Goal: Task Accomplishment & Management: Complete application form

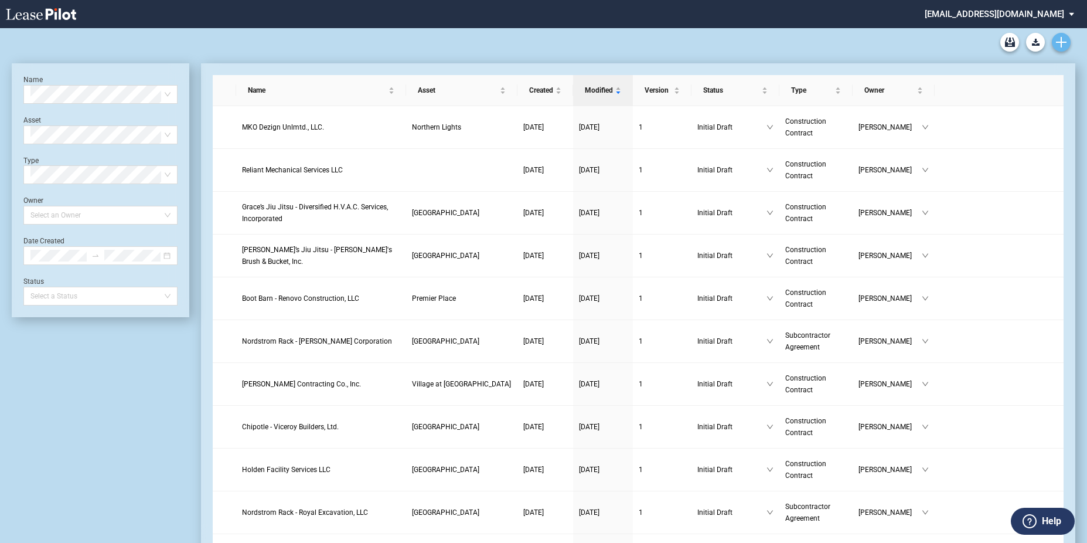
click at [1060, 40] on use "Create new document" at bounding box center [1061, 42] width 11 height 11
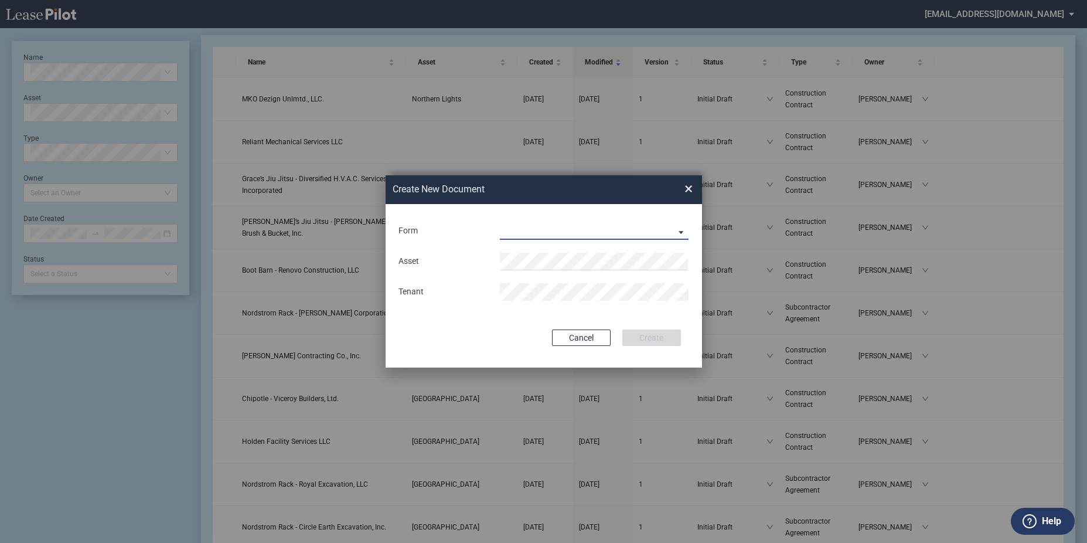
click at [607, 224] on md-select "Construction Contract Subcontractor Agreement" at bounding box center [594, 231] width 189 height 18
click at [552, 232] on div "Construction Contract" at bounding box center [545, 231] width 90 height 13
click at [544, 251] on md-input-container "Asset" at bounding box center [543, 261] width 293 height 20
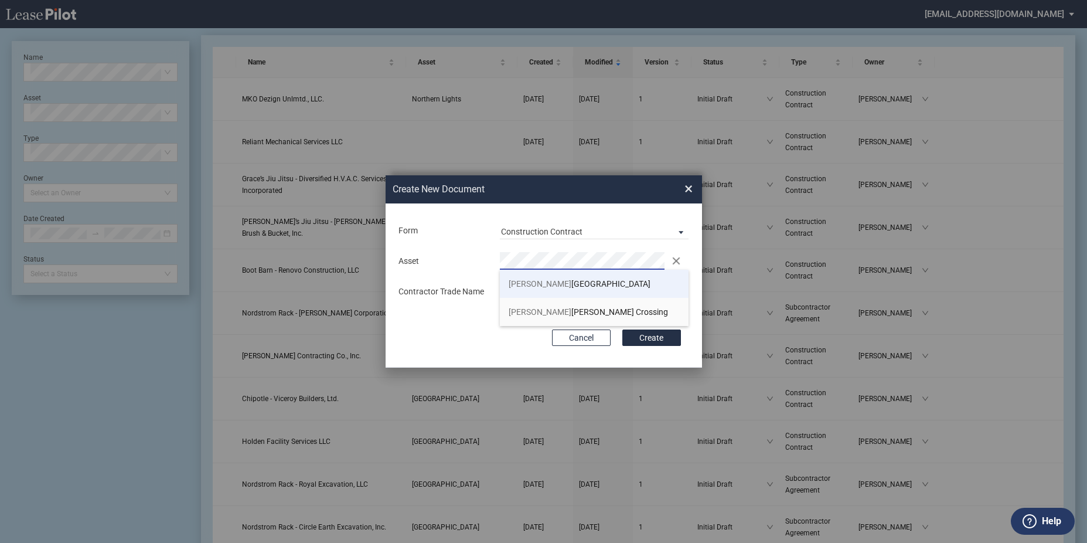
click at [550, 290] on li "Fred erick County Square" at bounding box center [594, 284] width 189 height 28
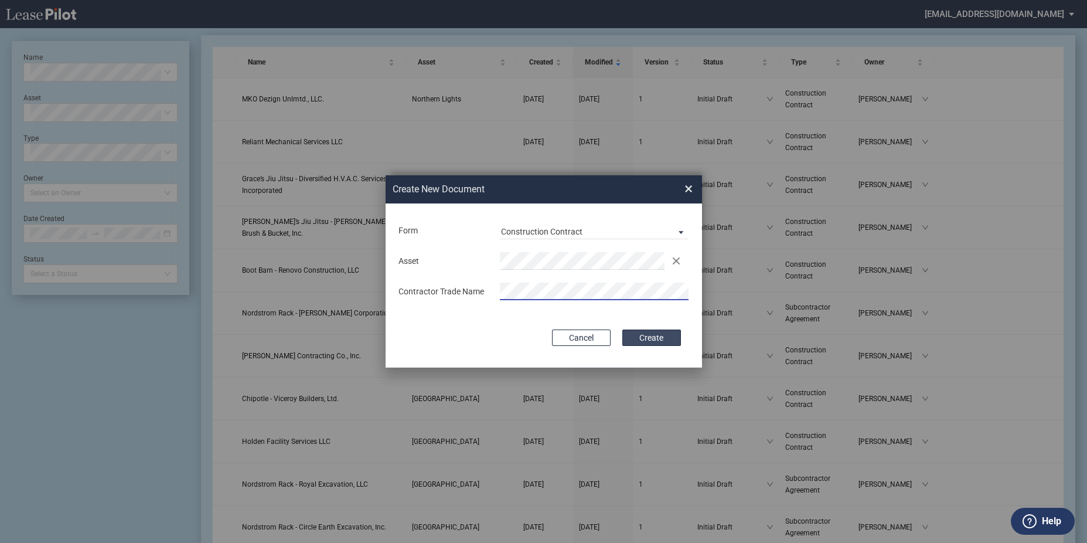
click at [644, 337] on button "Create" at bounding box center [651, 337] width 59 height 16
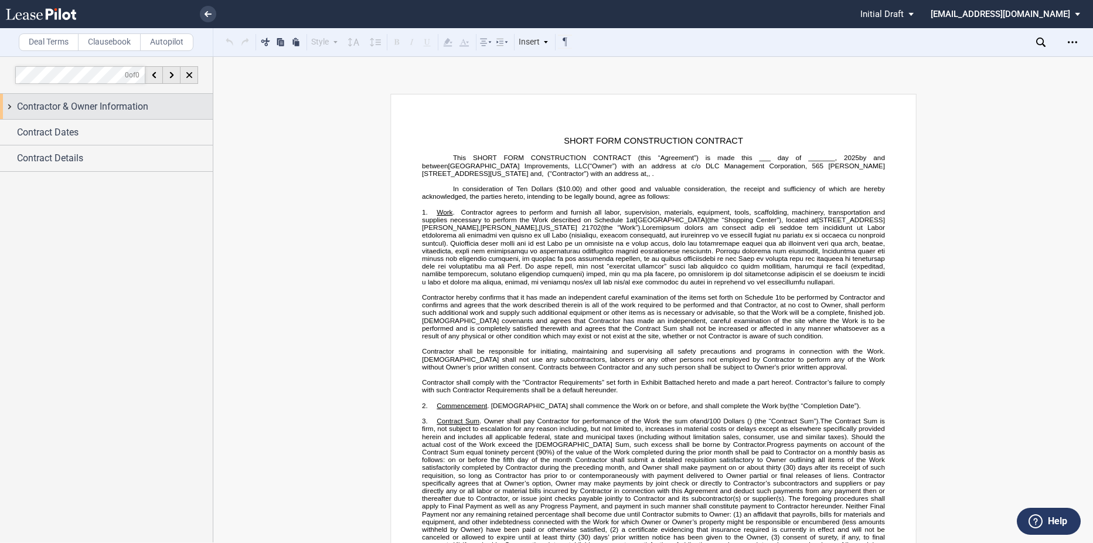
click at [39, 112] on span "Contractor & Owner Information" at bounding box center [82, 107] width 131 height 14
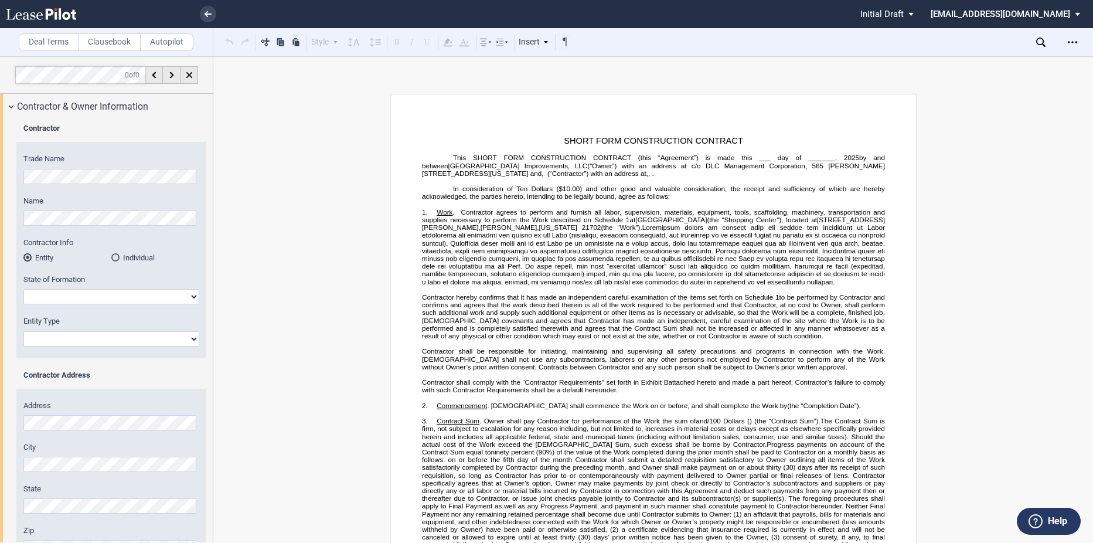
click at [19, 161] on div "Trade Name Name Contractor Info Entity Individual State of Formation [US_STATE]…" at bounding box center [111, 256] width 190 height 204
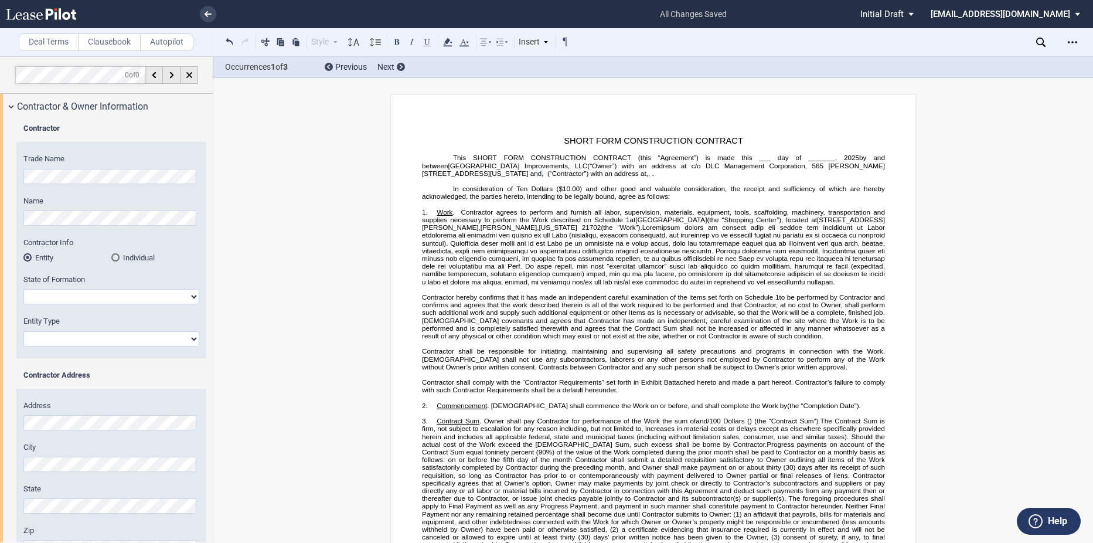
click at [43, 297] on select "[US_STATE] [US_STATE] [US_STATE] [US_STATE] [US_STATE] [US_STATE] [US_STATE] [U…" at bounding box center [111, 296] width 176 height 15
select select "[US_STATE]"
click at [23, 289] on select "[US_STATE] [US_STATE] [US_STATE] [US_STATE] [US_STATE] [US_STATE] [US_STATE] [U…" at bounding box center [111, 296] width 176 height 15
click at [59, 331] on select "Corporation Limited Liability Company General Partnership Limited Partnership O…" at bounding box center [111, 338] width 176 height 15
select select "Corporation"
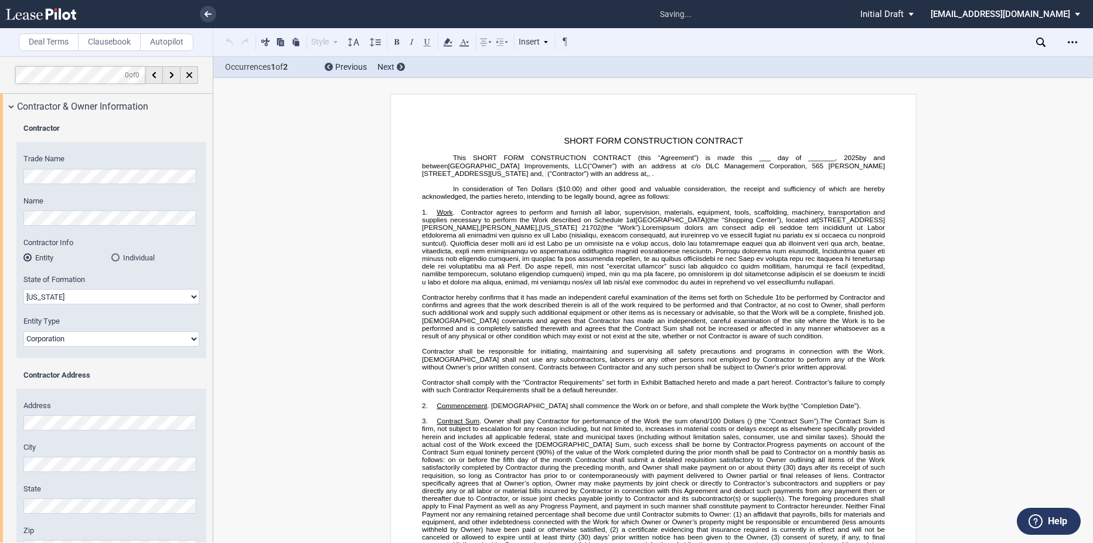
click at [23, 331] on select "Corporation Limited Liability Company General Partnership Limited Partnership O…" at bounding box center [111, 338] width 176 height 15
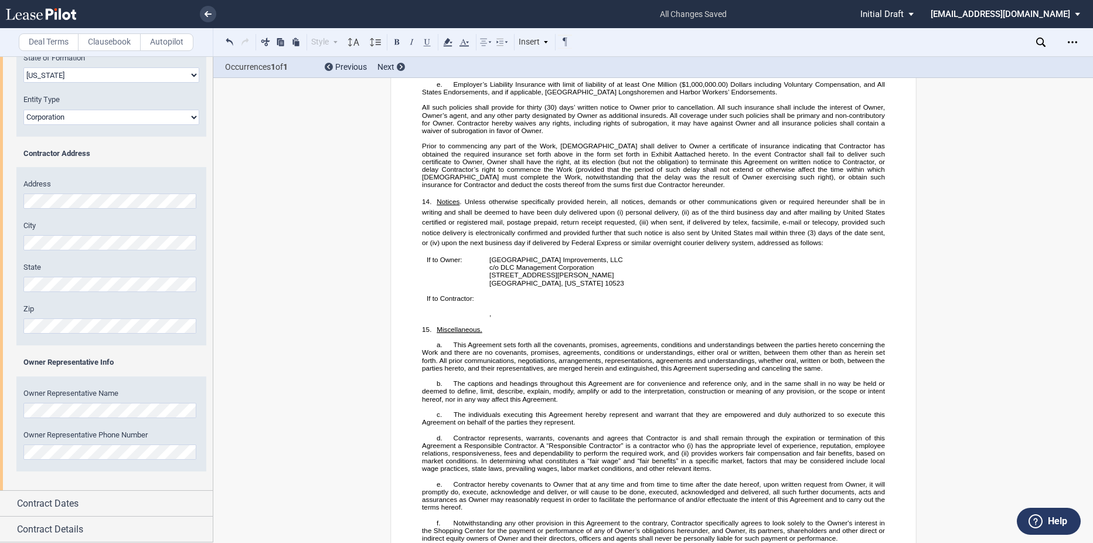
scroll to position [2454, 0]
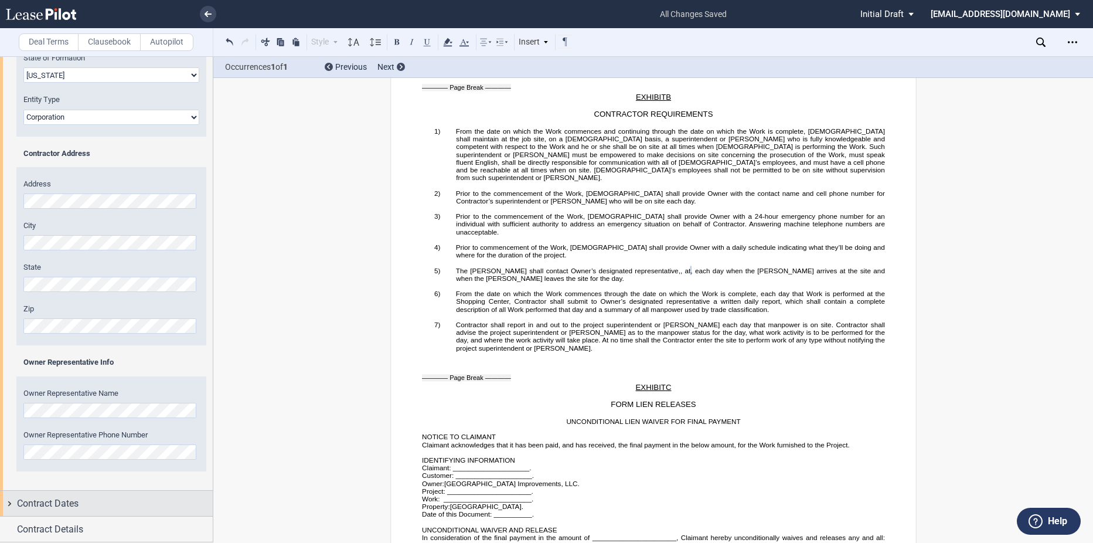
click at [77, 506] on span "Contract Dates" at bounding box center [48, 503] width 62 height 14
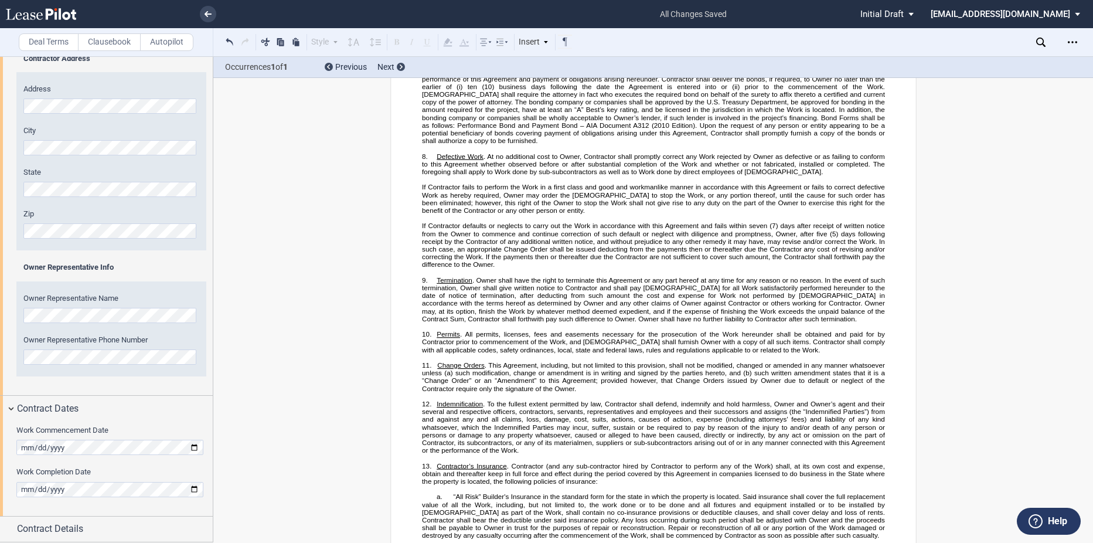
scroll to position [143, 0]
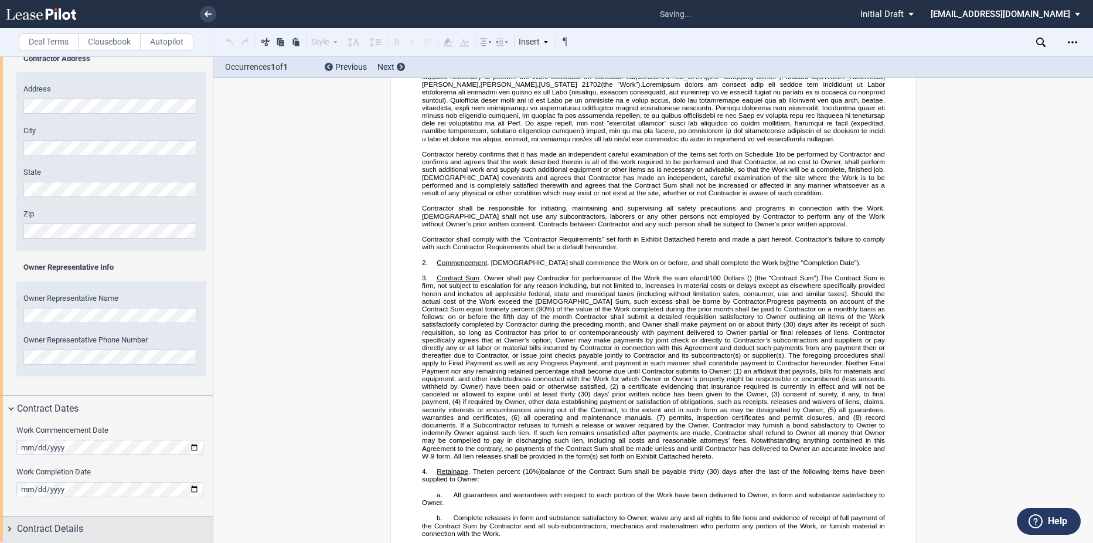
click at [38, 525] on span "Contract Details" at bounding box center [50, 528] width 66 height 14
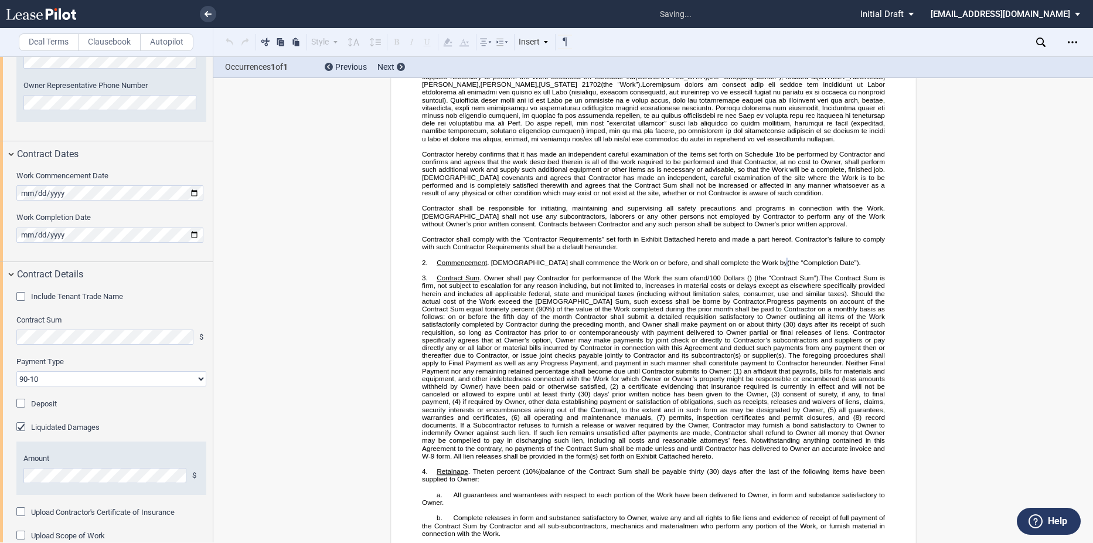
scroll to position [589, 0]
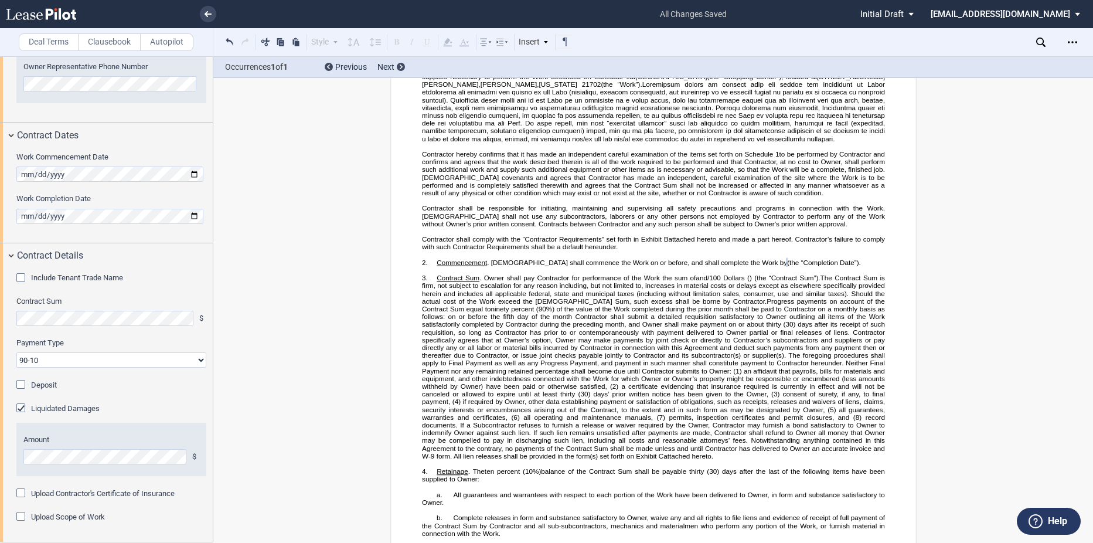
click at [50, 359] on select "90-10 30-30-30-10 100 Upon Completion" at bounding box center [111, 359] width 190 height 15
select select "100 Upon Completion"
click at [16, 352] on select "90-10 30-30-30-10 100 Upon Completion" at bounding box center [111, 359] width 190 height 15
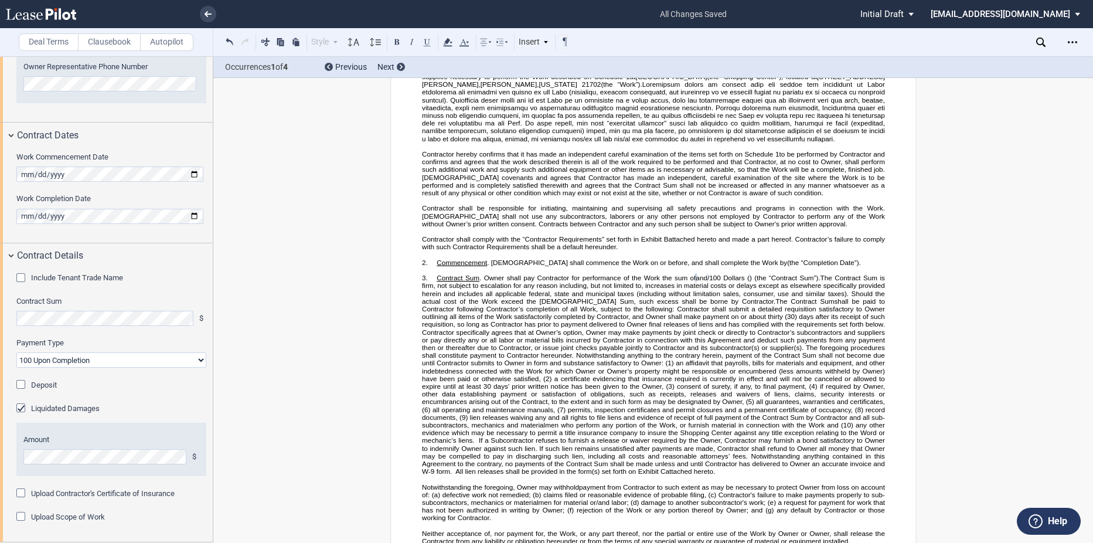
click at [23, 408] on div "Liquidated Damages" at bounding box center [22, 409] width 12 height 12
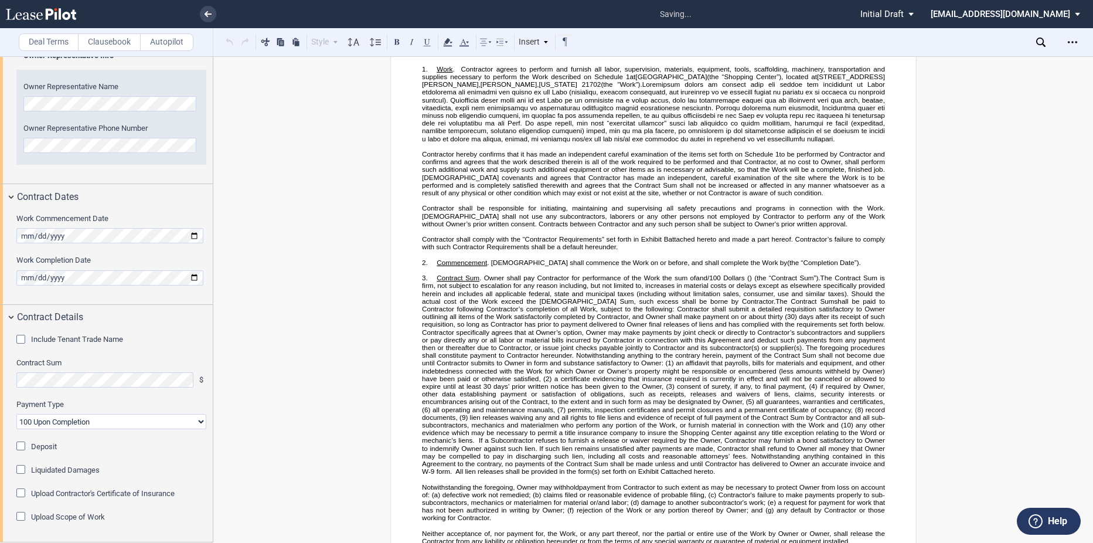
click at [19, 514] on div "Upload Scope of Work" at bounding box center [22, 517] width 12 height 12
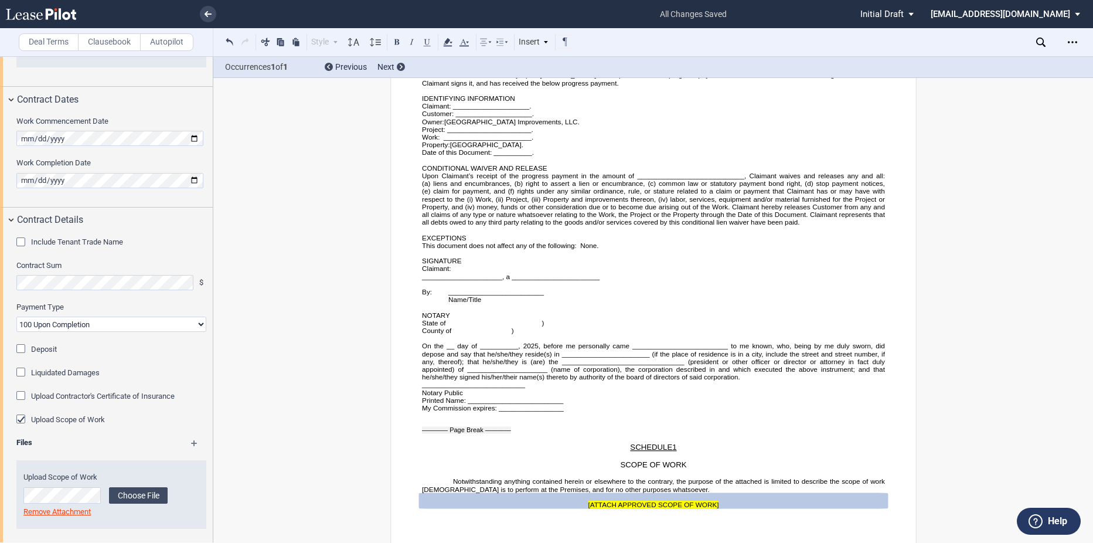
scroll to position [631, 0]
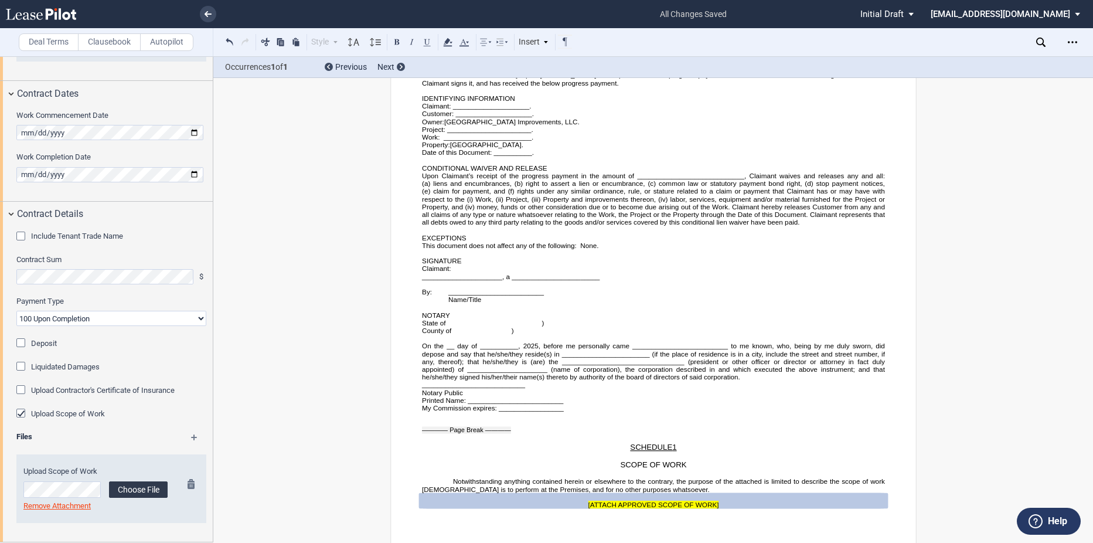
click at [134, 488] on label "Choose File" at bounding box center [138, 489] width 59 height 16
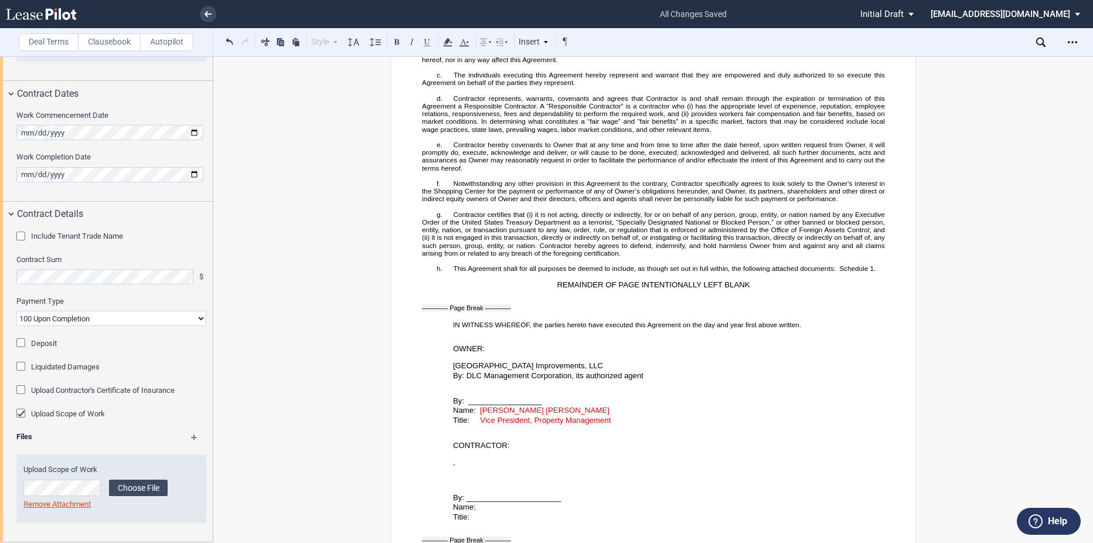
scroll to position [1814, 0]
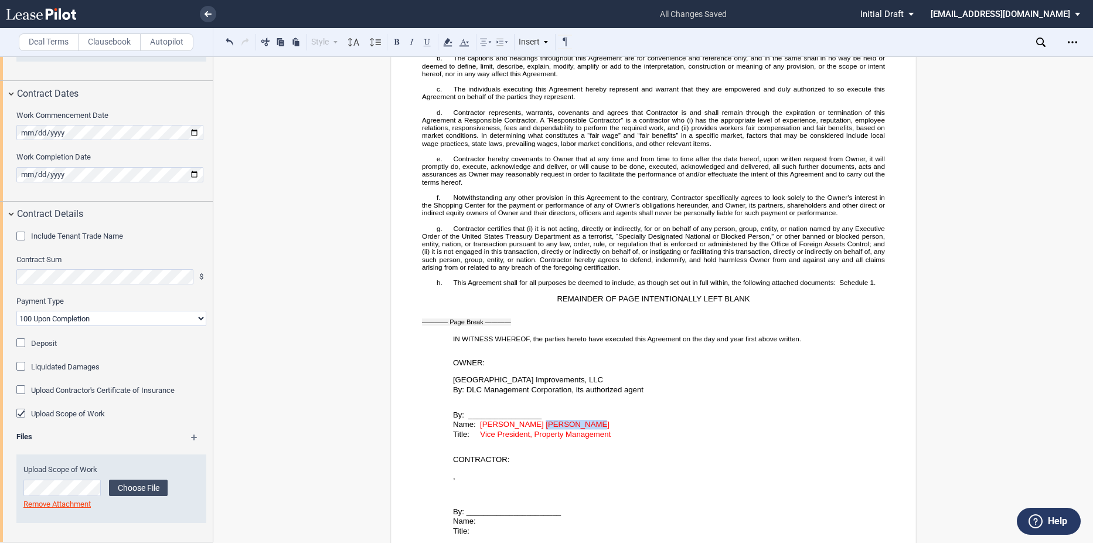
drag, startPoint x: 532, startPoint y: 431, endPoint x: 598, endPoint y: 429, distance: 66.2
click at [598, 429] on p "Name: [PERSON_NAME] [PERSON_NAME]" at bounding box center [668, 424] width 432 height 10
drag, startPoint x: 598, startPoint y: 429, endPoint x: 584, endPoint y: 431, distance: 14.2
click at [584, 429] on p "Name: [PERSON_NAME] [PERSON_NAME]" at bounding box center [668, 424] width 432 height 10
click at [582, 428] on span "[PERSON_NAME] [PERSON_NAME]" at bounding box center [544, 423] width 129 height 9
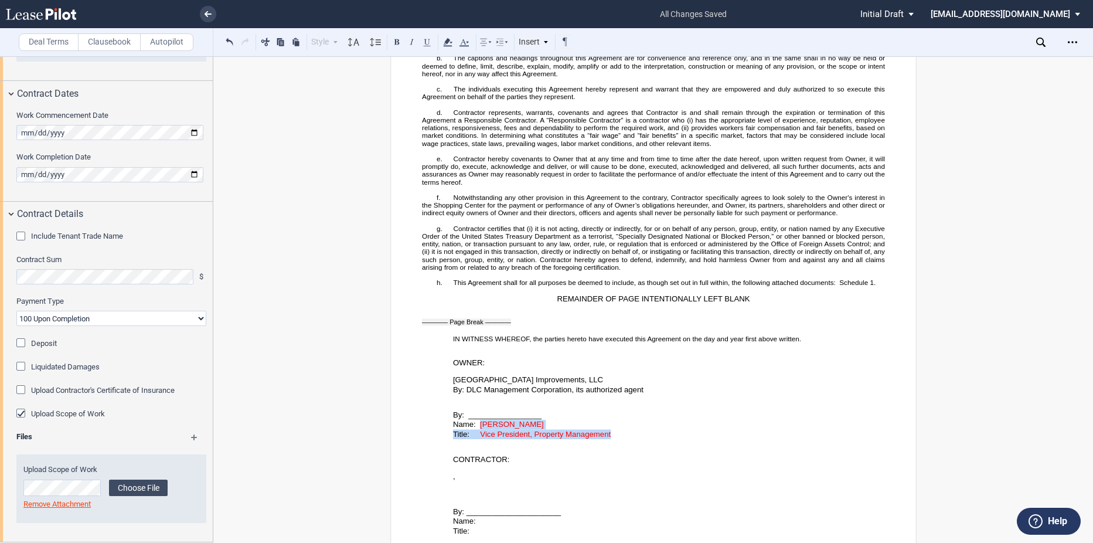
drag, startPoint x: 479, startPoint y: 431, endPoint x: 622, endPoint y: 446, distance: 143.8
click at [467, 39] on icon at bounding box center [464, 42] width 14 height 14
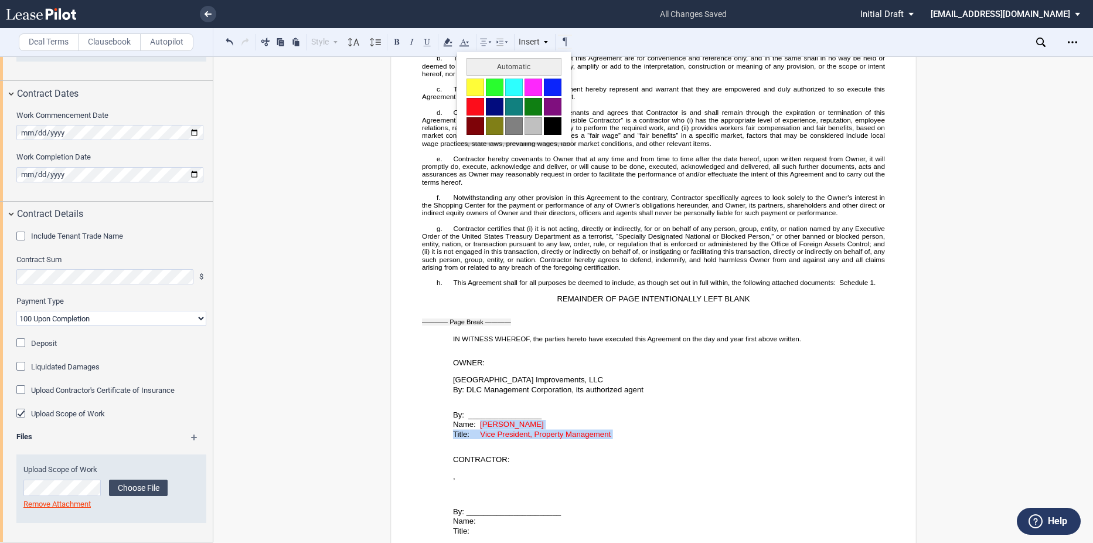
click at [546, 121] on button at bounding box center [553, 126] width 18 height 18
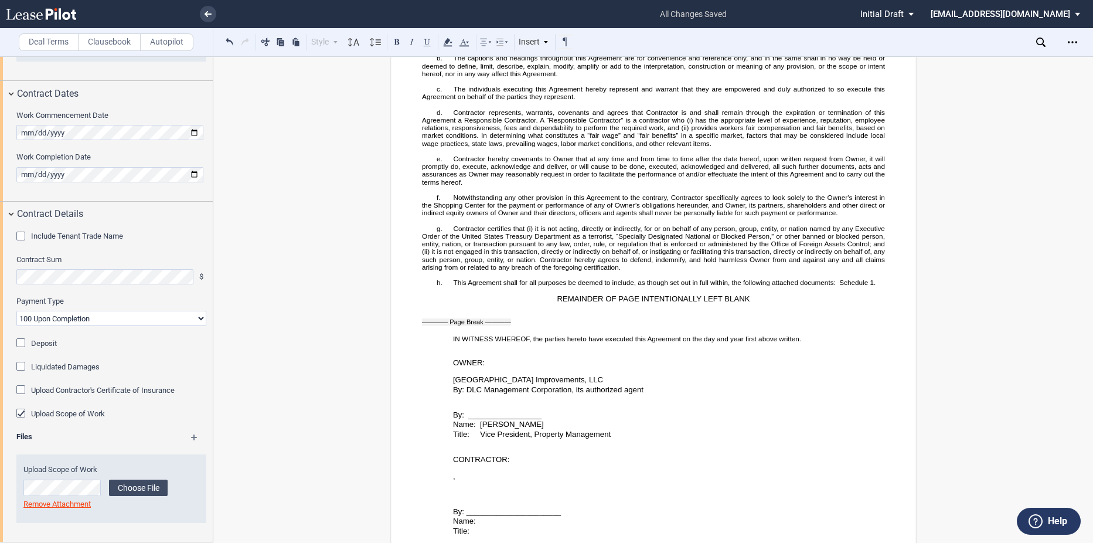
click at [480, 384] on span "Frederick County Square Improvements, LLC" at bounding box center [527, 379] width 150 height 9
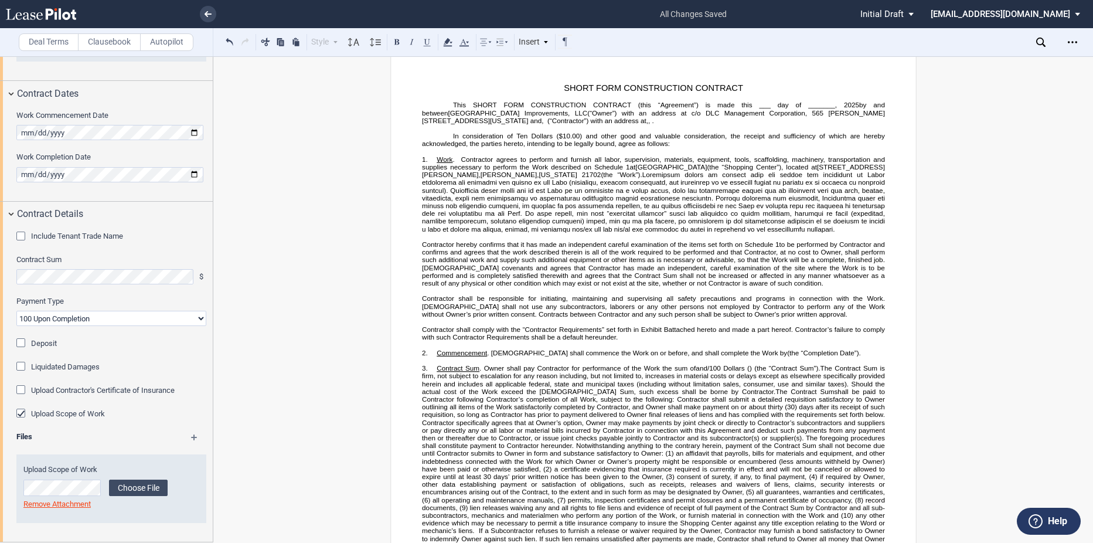
scroll to position [0, 0]
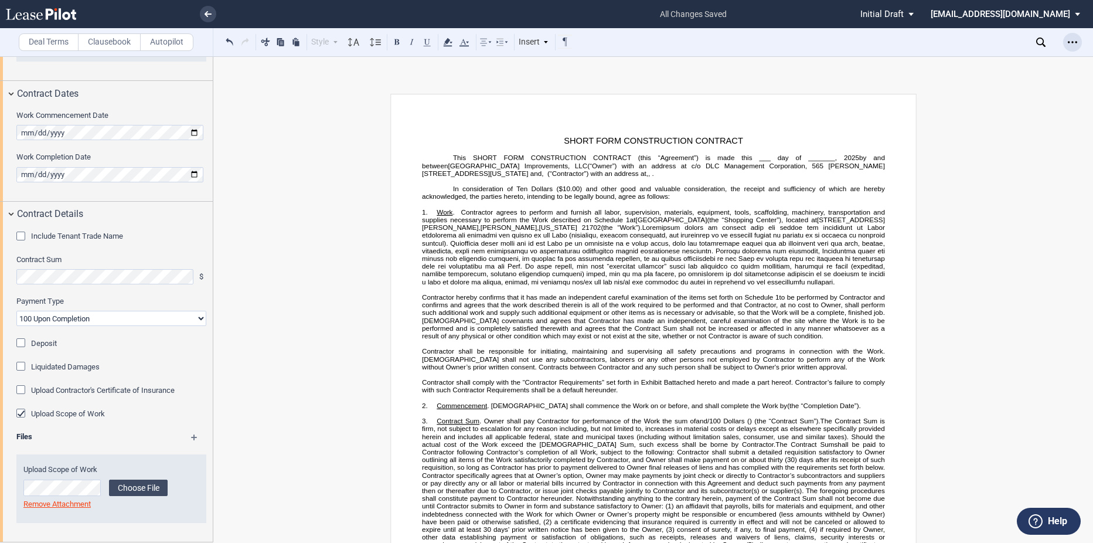
click at [1068, 41] on icon "Open Lease options menu" at bounding box center [1071, 41] width 9 height 9
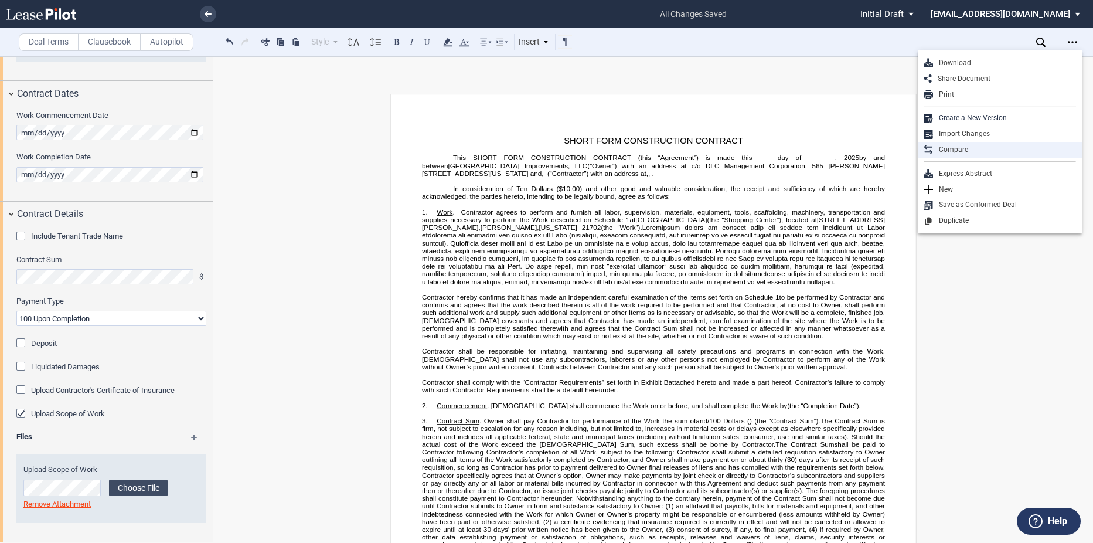
click at [965, 145] on div "Compare" at bounding box center [1004, 150] width 143 height 10
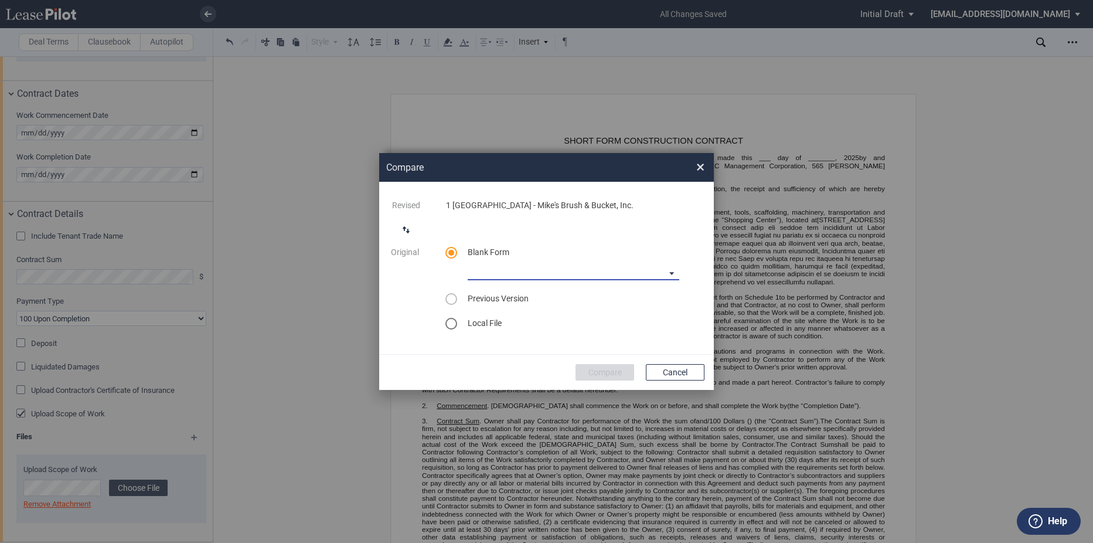
click at [558, 263] on md-select "90-10 Payment Blank Form (Construction Contract) [PHONE_NUMBER] Payment Blank F…" at bounding box center [574, 271] width 212 height 18
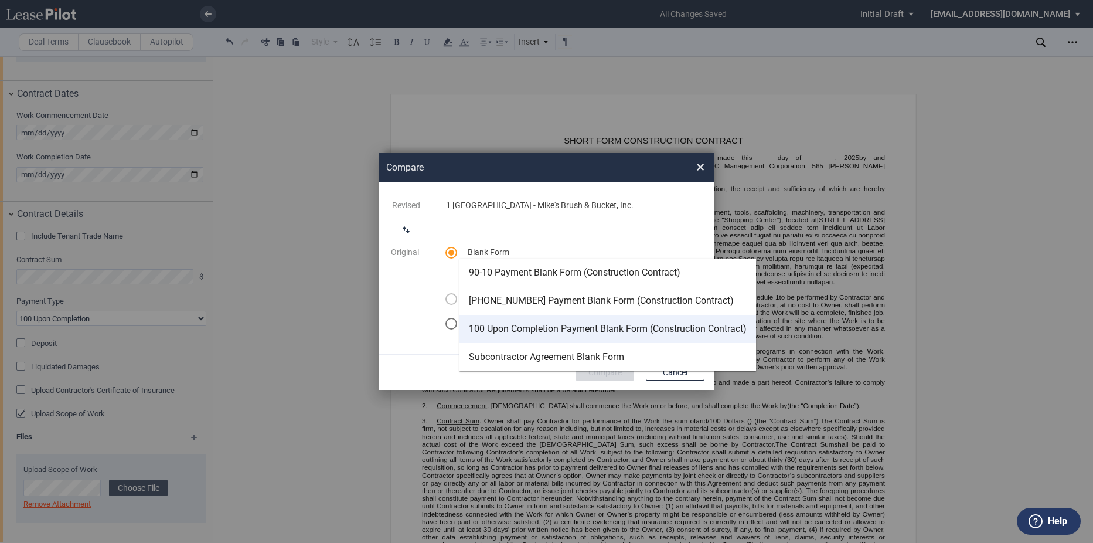
click at [587, 329] on div "100 Upon Completion Payment Blank Form (Construction Contract)" at bounding box center [608, 328] width 278 height 13
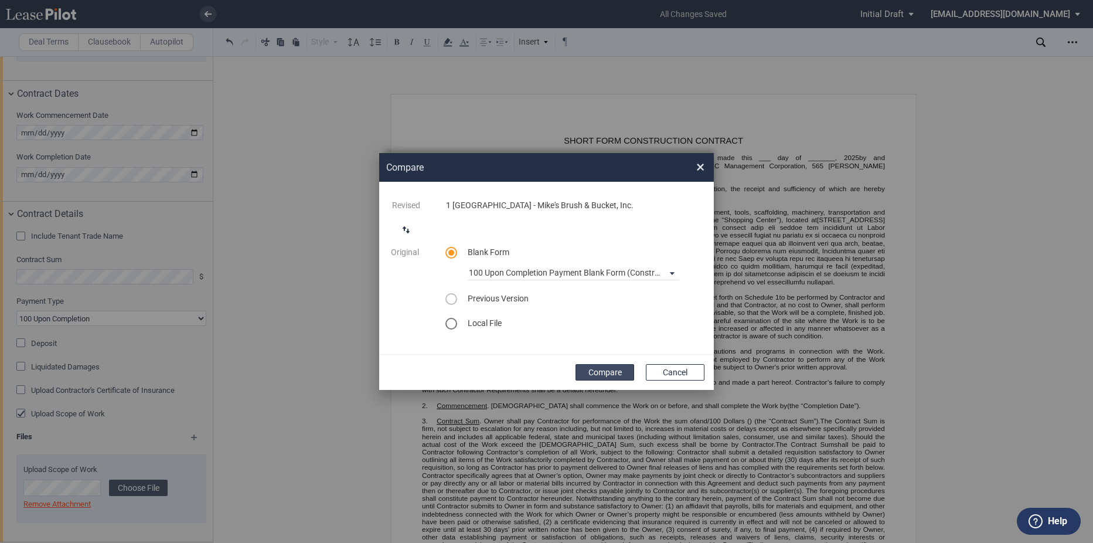
click at [605, 370] on button "Compare" at bounding box center [604, 372] width 59 height 16
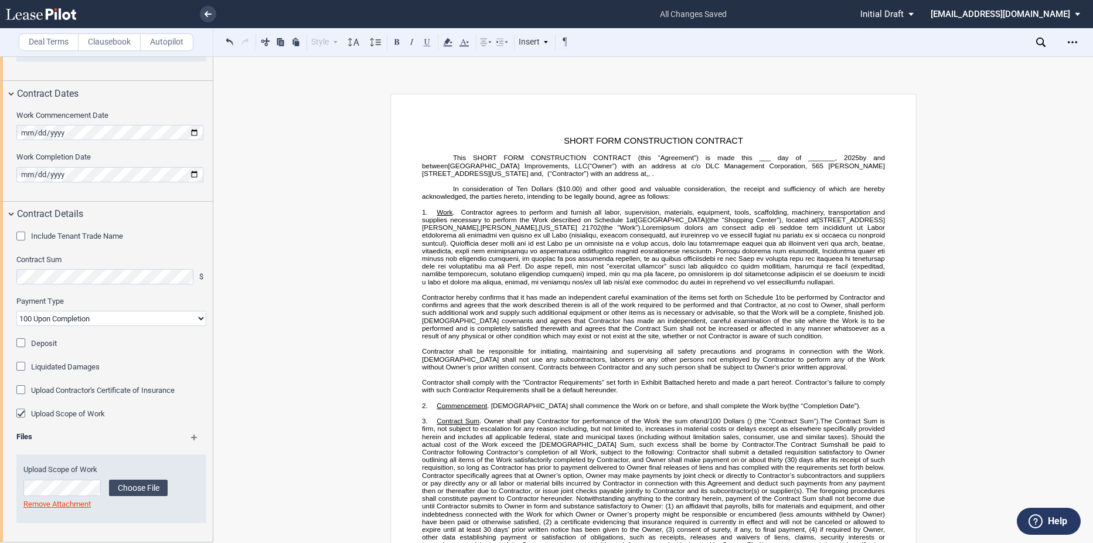
click at [1052, 81] on div "Deal Terms Clausebook Autopilot Style Normal 8pt 9pt 10pt 10.5pt 11pt 12pt 14pt…" at bounding box center [546, 299] width 1093 height 486
click at [1069, 47] on div "Open Lease options menu" at bounding box center [1072, 42] width 19 height 19
click at [953, 60] on div "Download" at bounding box center [1004, 63] width 143 height 10
click at [209, 14] on use at bounding box center [207, 14] width 7 height 6
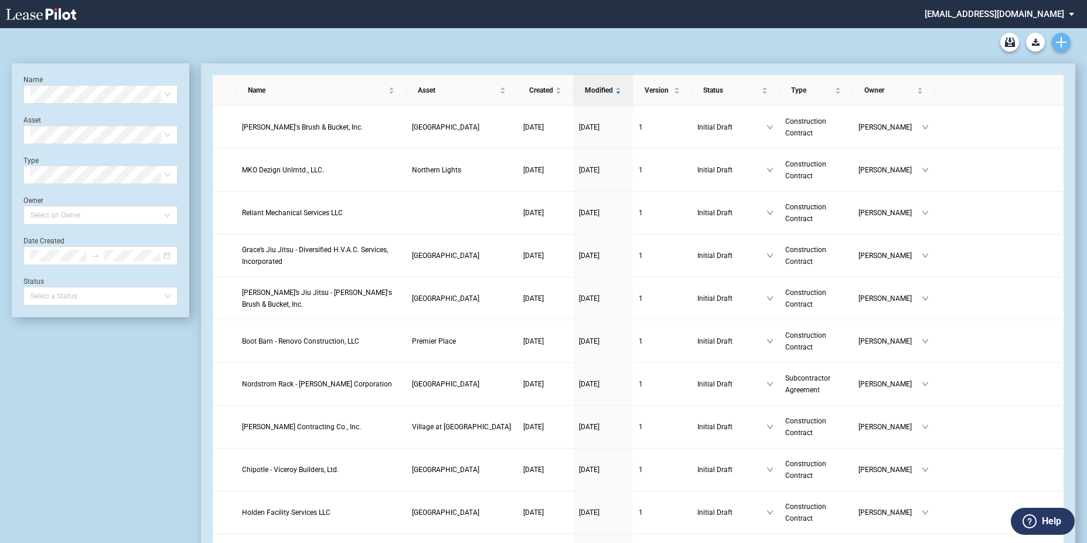
click at [1058, 42] on use "Create new document" at bounding box center [1061, 42] width 11 height 11
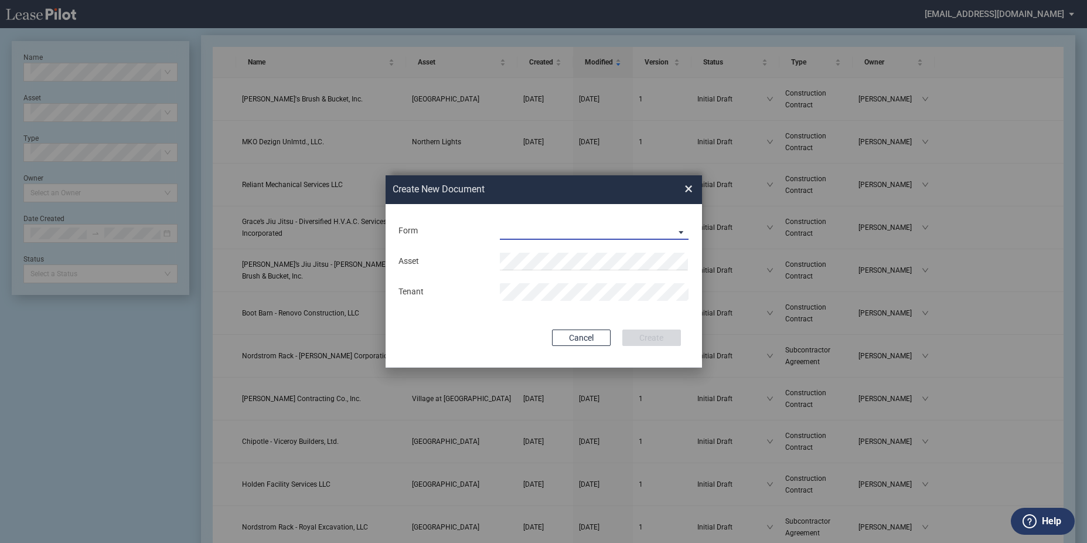
click at [549, 227] on md-select "Construction Contract Subcontractor Agreement" at bounding box center [594, 231] width 189 height 18
click at [563, 223] on md-option "Construction Contract" at bounding box center [595, 231] width 208 height 28
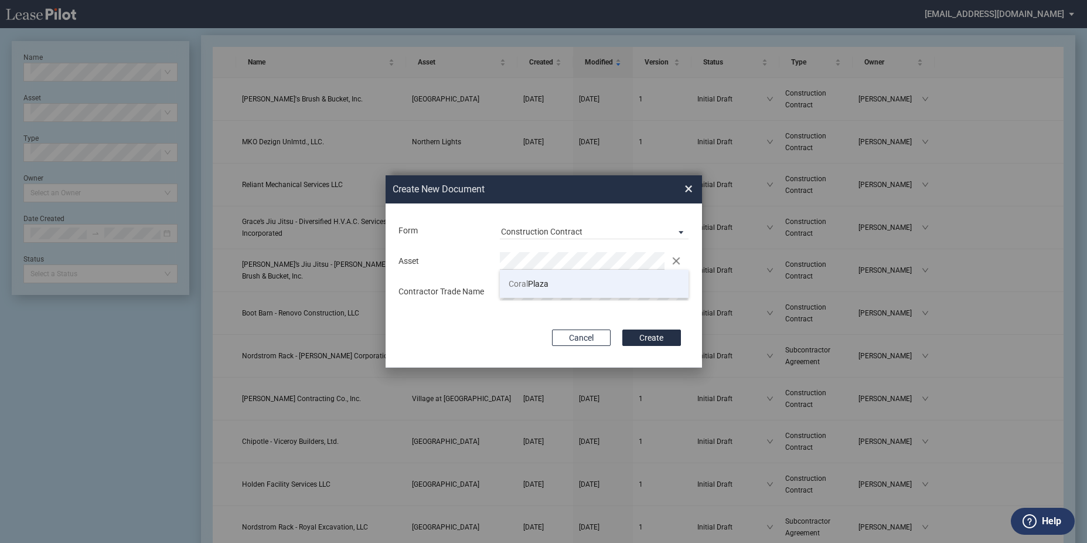
click at [544, 276] on li "Coral Plaza" at bounding box center [594, 284] width 189 height 28
click at [544, 281] on div "Asset Clear Contractor Trade Name" at bounding box center [543, 276] width 293 height 62
click at [622, 329] on button "Create" at bounding box center [651, 337] width 59 height 16
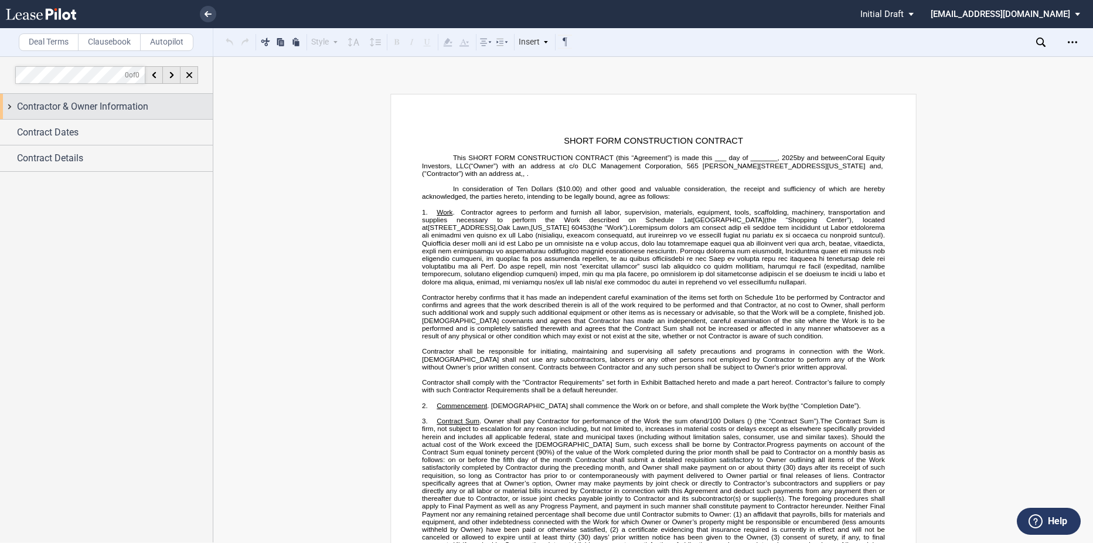
click at [69, 110] on span "Contractor & Owner Information" at bounding box center [82, 107] width 131 height 14
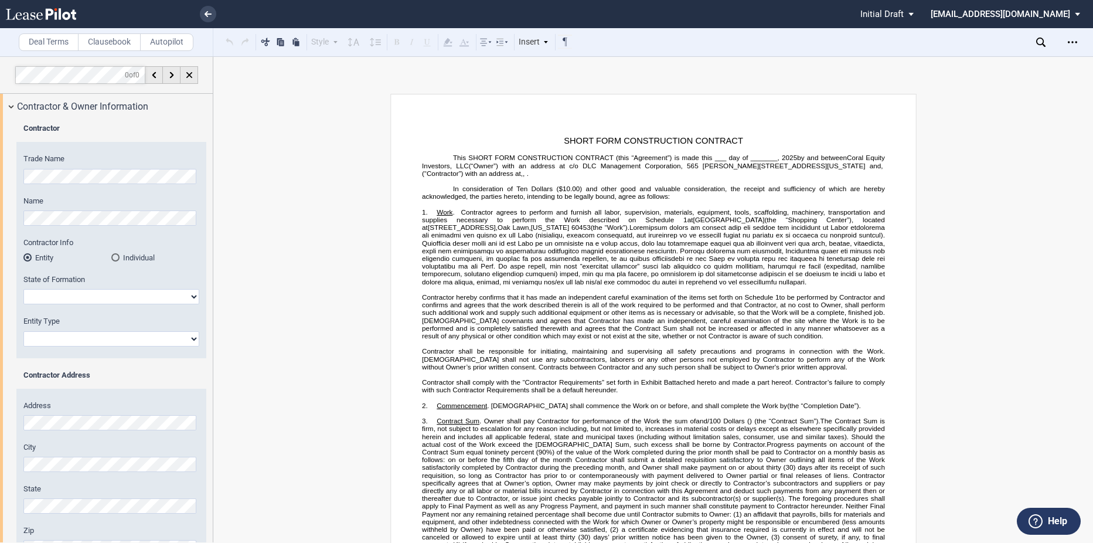
click at [0, 180] on html ".bocls-1{fill:#26354a;fill-rule:evenodd} Loading... × Pending... Pending... Ini…" at bounding box center [546, 271] width 1093 height 543
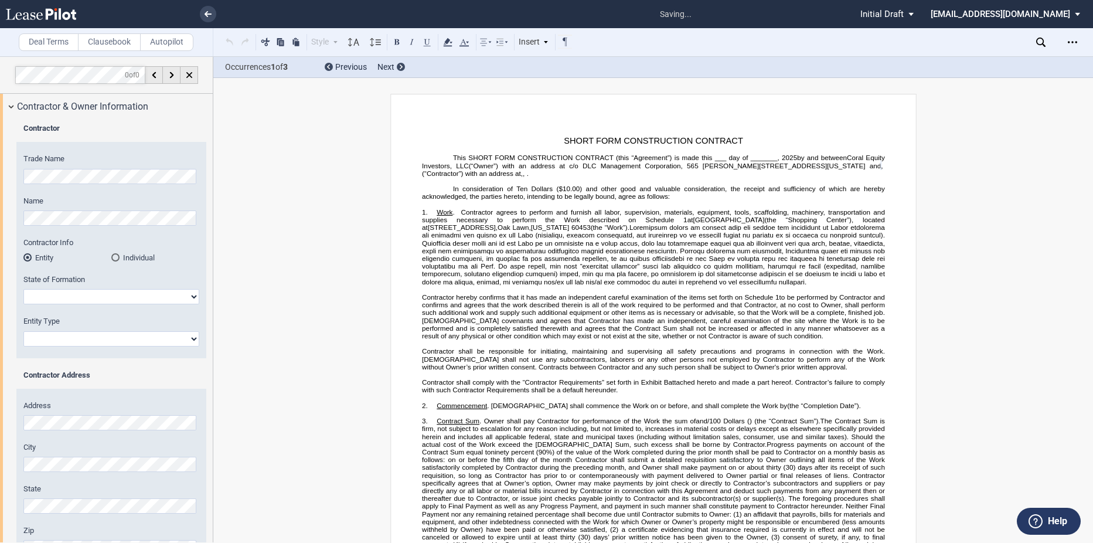
click at [163, 201] on label "Name" at bounding box center [111, 201] width 176 height 11
click at [182, 199] on label "Name" at bounding box center [111, 201] width 176 height 11
click at [197, 200] on div "Trade Name Name Contractor Info Entity Individual State of Formation [US_STATE]…" at bounding box center [111, 256] width 190 height 204
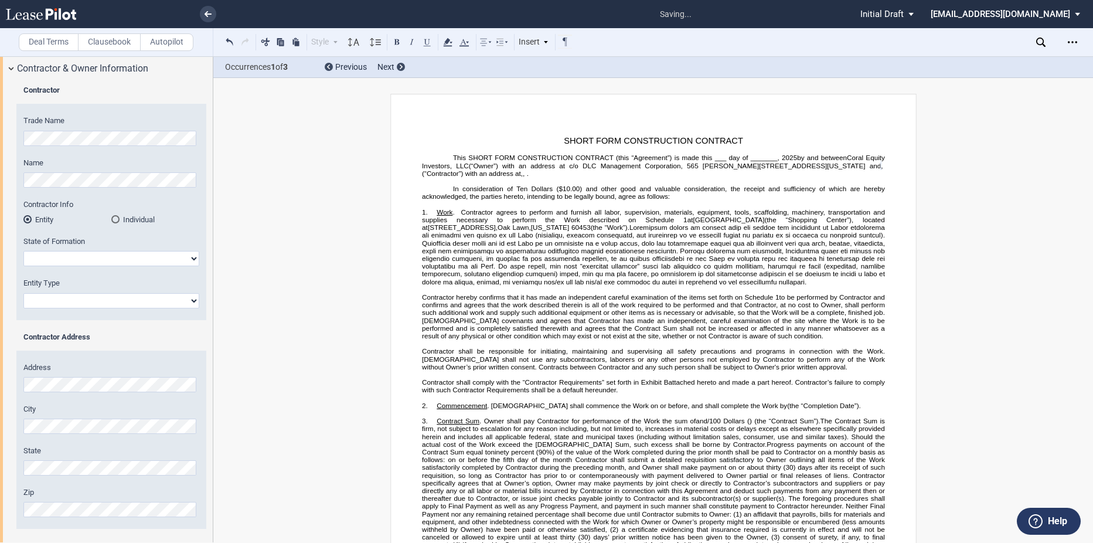
scroll to position [59, 0]
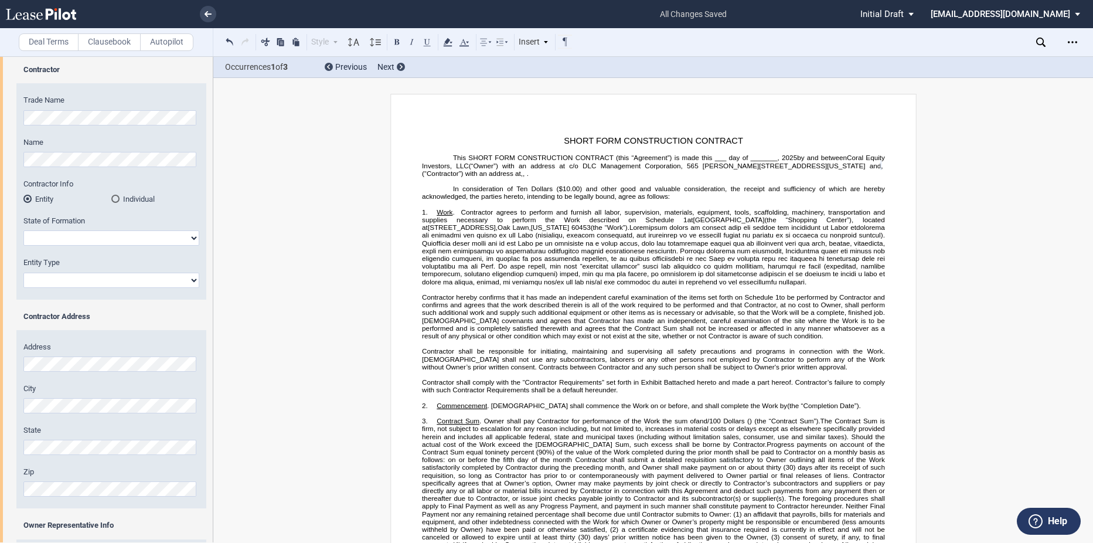
click at [98, 233] on select "[US_STATE] [US_STATE] [US_STATE] [US_STATE] [US_STATE] [US_STATE] [US_STATE] [U…" at bounding box center [111, 237] width 176 height 15
click at [63, 235] on select "[US_STATE] [US_STATE] [US_STATE] [US_STATE] [US_STATE] [US_STATE] [US_STATE] [U…" at bounding box center [111, 237] width 176 height 15
select select "[US_STATE]"
click at [23, 230] on select "[US_STATE] [US_STATE] [US_STATE] [US_STATE] [US_STATE] [US_STATE] [US_STATE] [U…" at bounding box center [111, 237] width 176 height 15
click at [45, 286] on select "Corporation Limited Liability Company General Partnership Limited Partnership O…" at bounding box center [111, 279] width 176 height 15
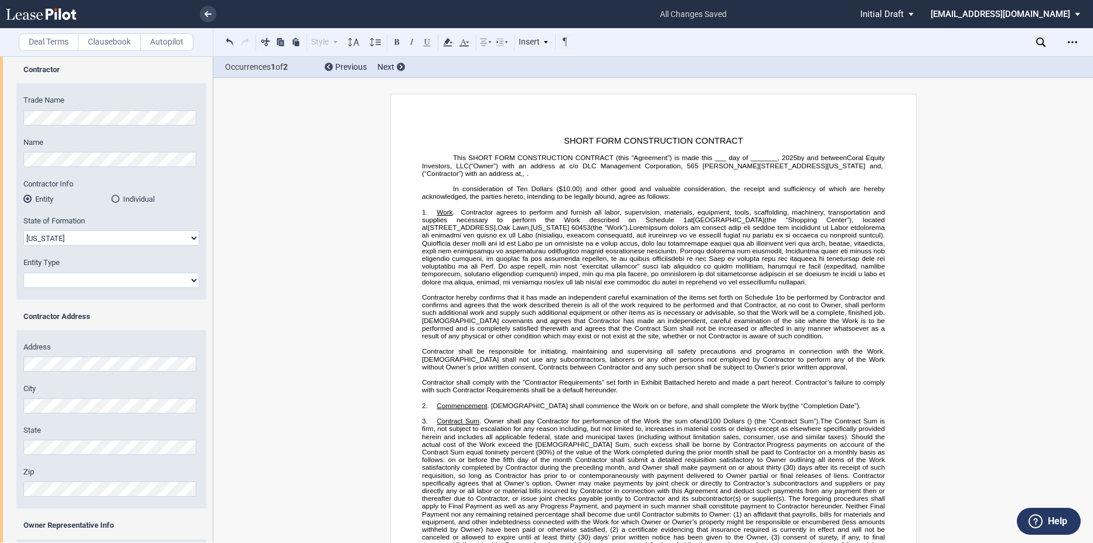
select select "Corporation"
click at [23, 272] on select "Corporation Limited Liability Company General Partnership Limited Partnership O…" at bounding box center [111, 279] width 176 height 15
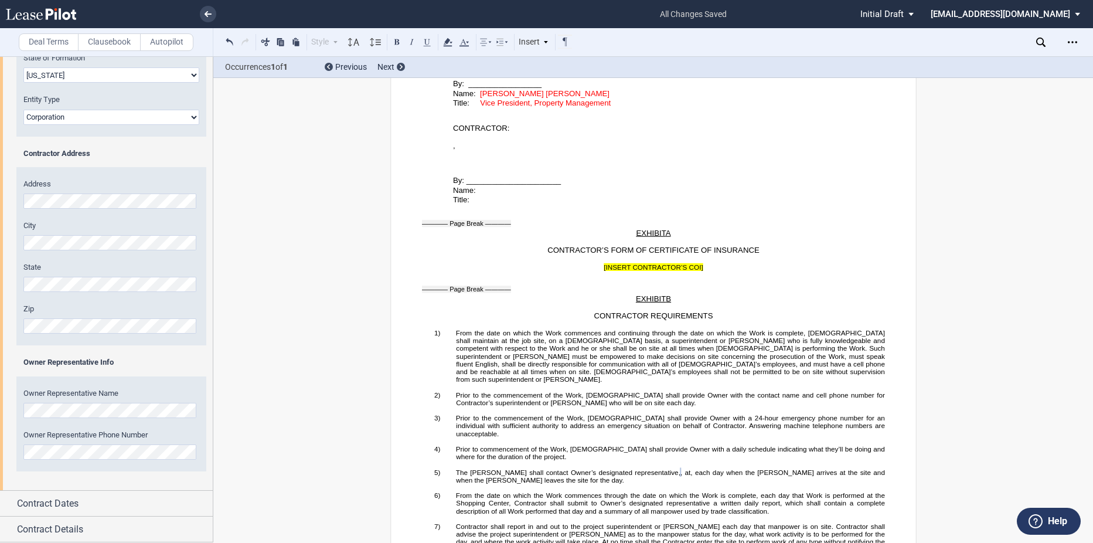
scroll to position [2454, 0]
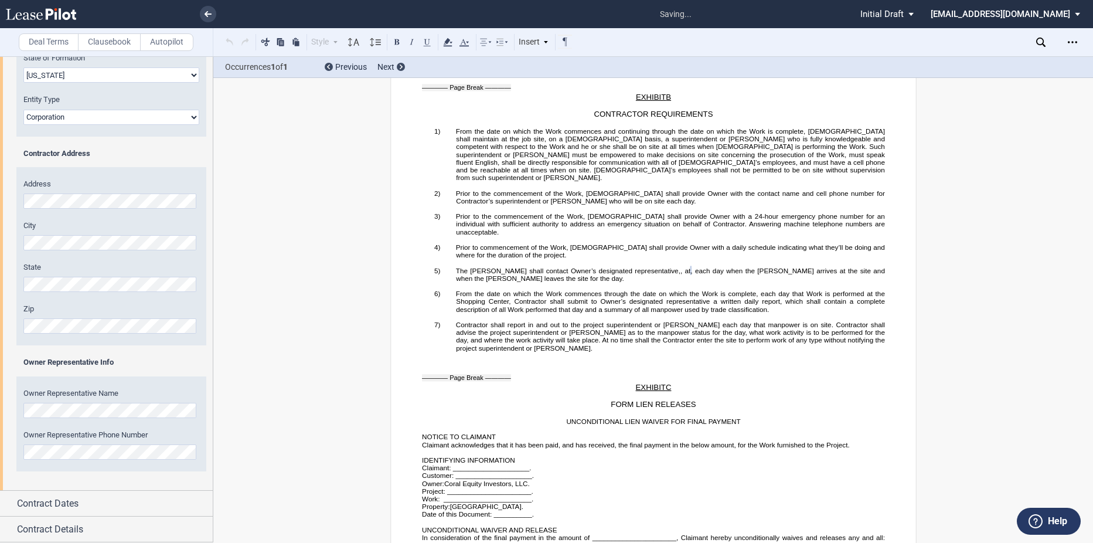
click at [39, 489] on div "Contractor Trade Name Name Contractor Info Entity Individual" at bounding box center [106, 193] width 213 height 592
click at [45, 494] on div "Contract Dates" at bounding box center [106, 502] width 213 height 25
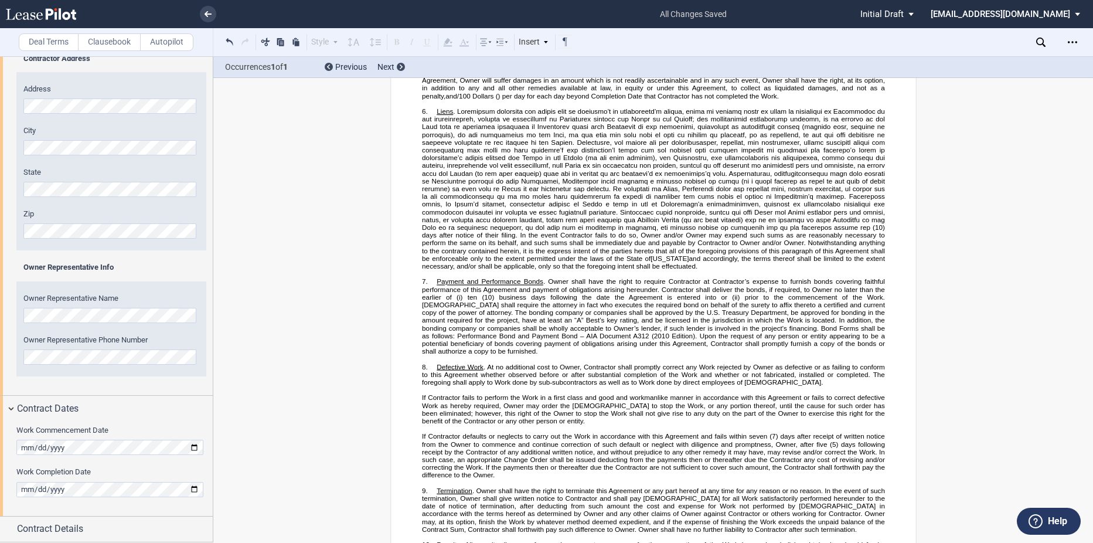
scroll to position [143, 0]
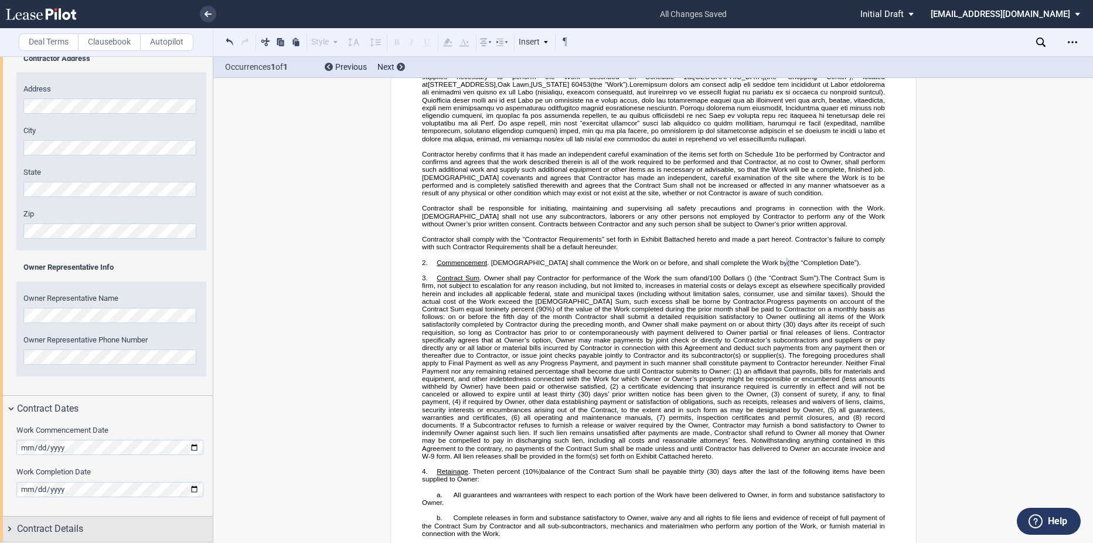
click at [74, 522] on span "Contract Details" at bounding box center [50, 528] width 66 height 14
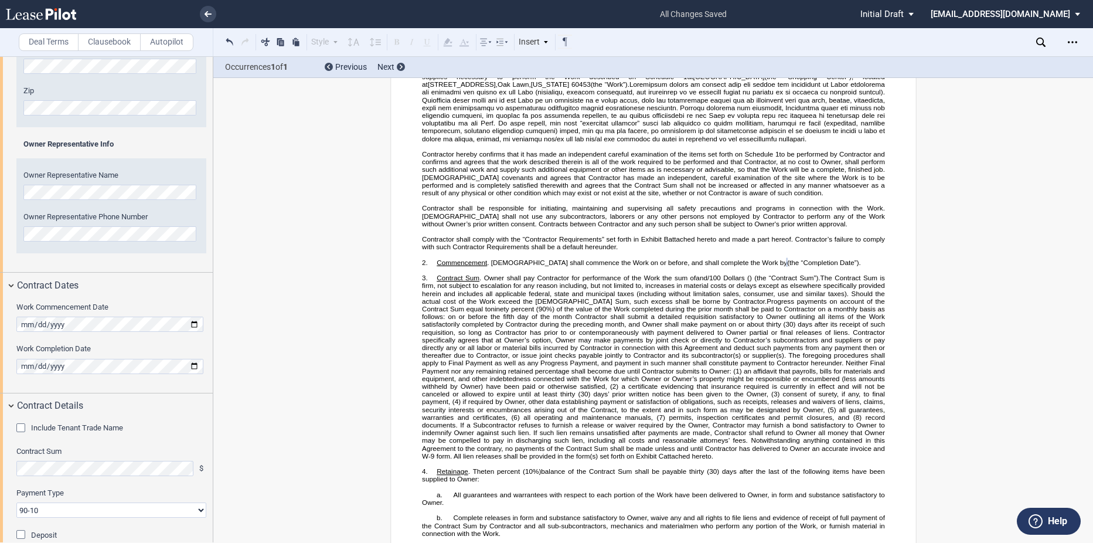
scroll to position [589, 0]
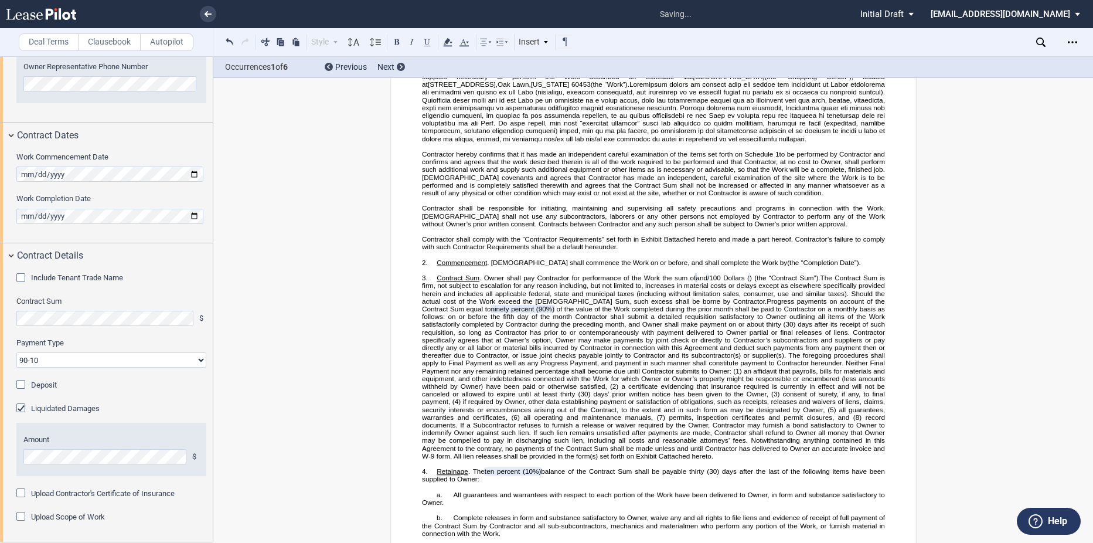
click at [90, 355] on select "90-10 30-30-30-10 100 Upon Completion" at bounding box center [111, 359] width 190 height 15
select select "100 Upon Completion"
click at [16, 352] on select "90-10 30-30-30-10 100 Upon Completion" at bounding box center [111, 359] width 190 height 15
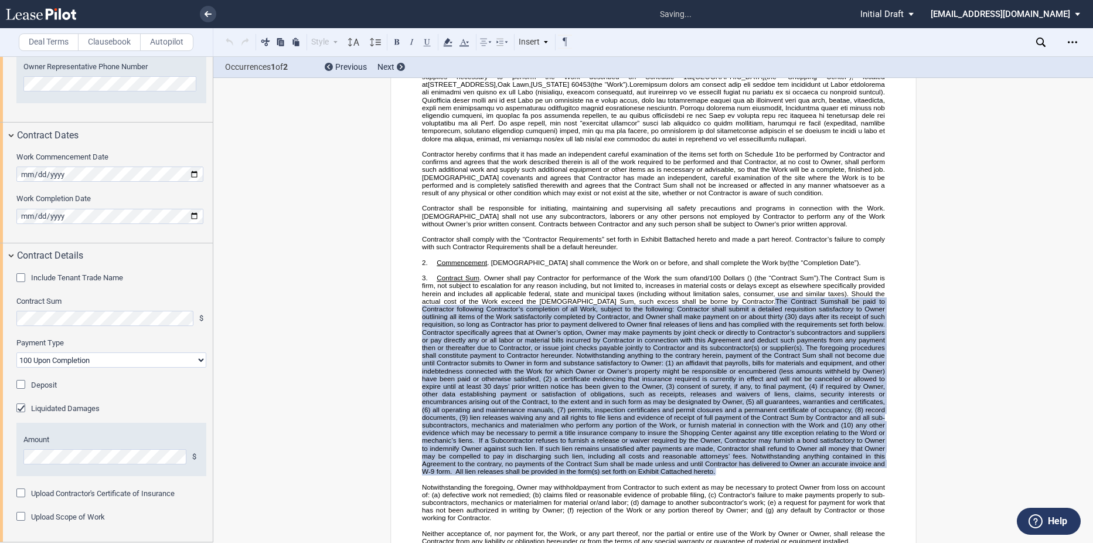
click at [28, 380] on div "Deposit" at bounding box center [22, 386] width 12 height 12
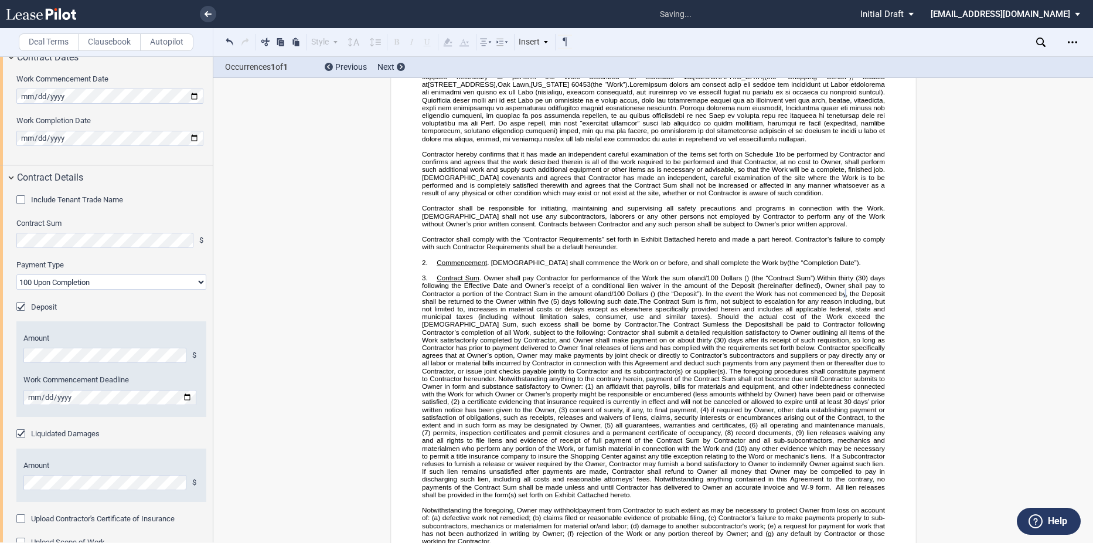
scroll to position [693, 0]
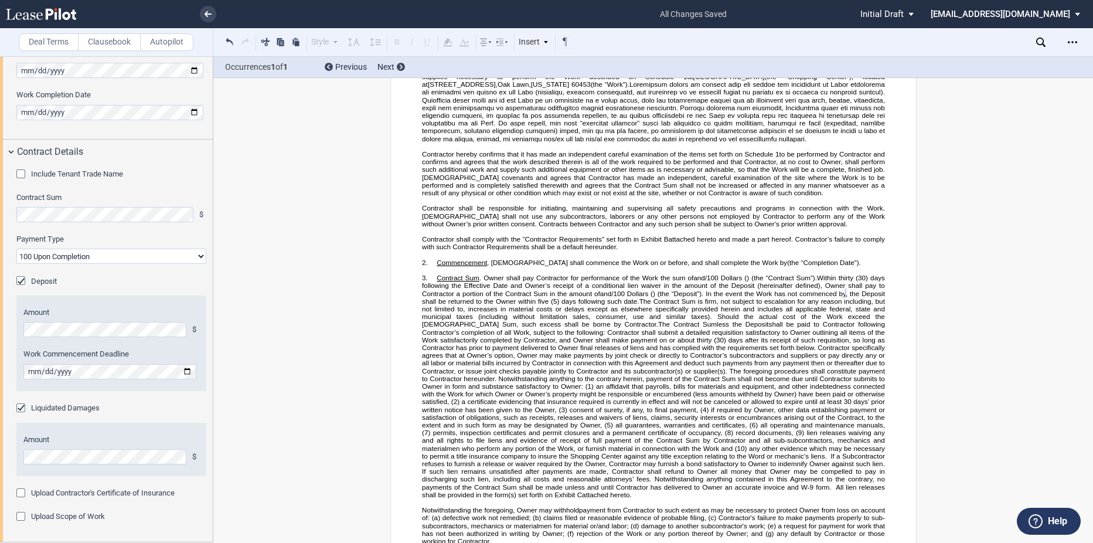
click at [18, 515] on div "Upload Scope of Work" at bounding box center [22, 517] width 12 height 12
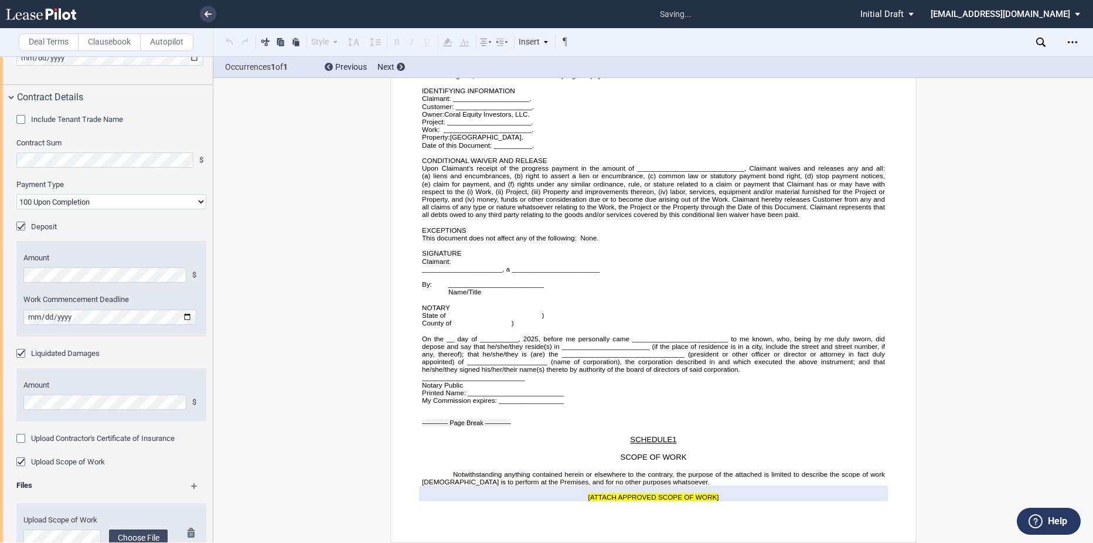
scroll to position [796, 0]
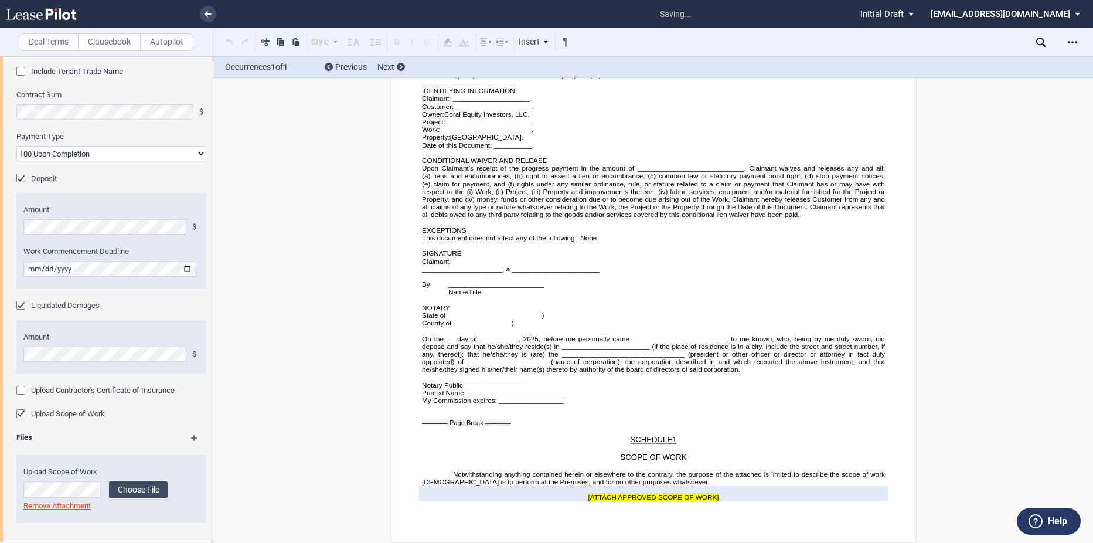
click at [191, 435] on md-icon at bounding box center [199, 442] width 17 height 14
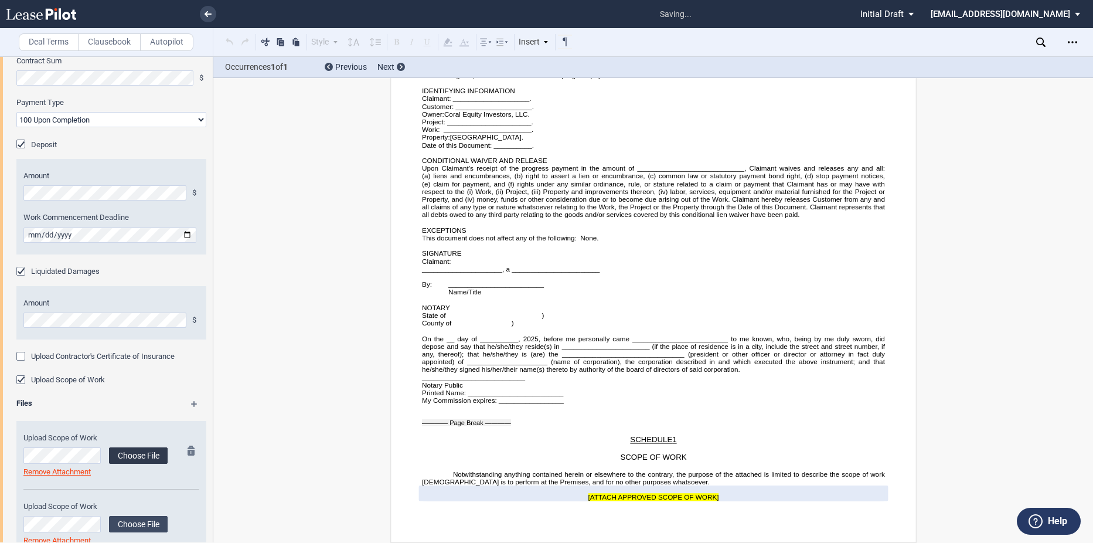
scroll to position [865, 0]
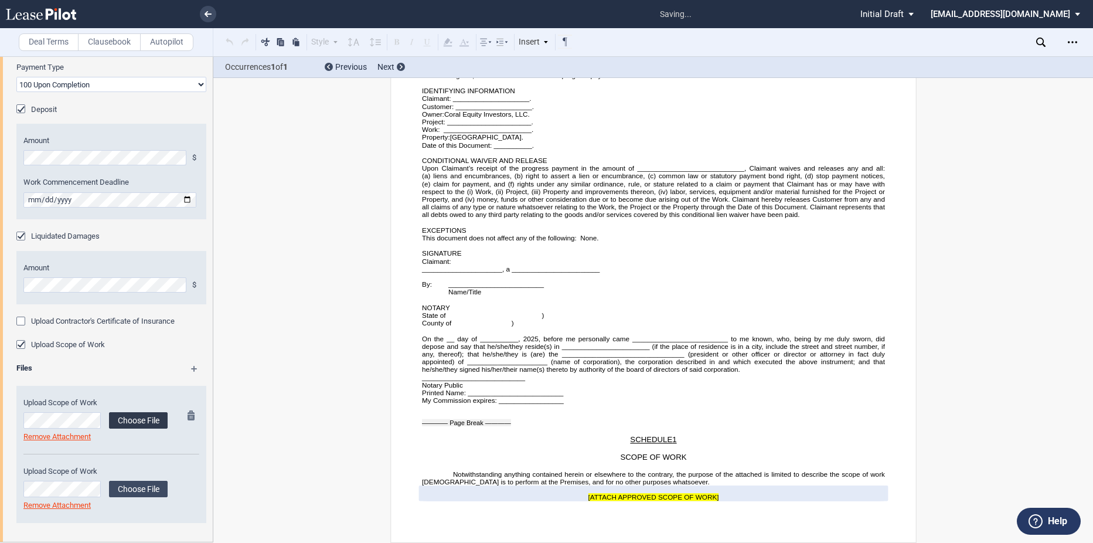
click at [122, 418] on label "Choose File" at bounding box center [138, 420] width 59 height 16
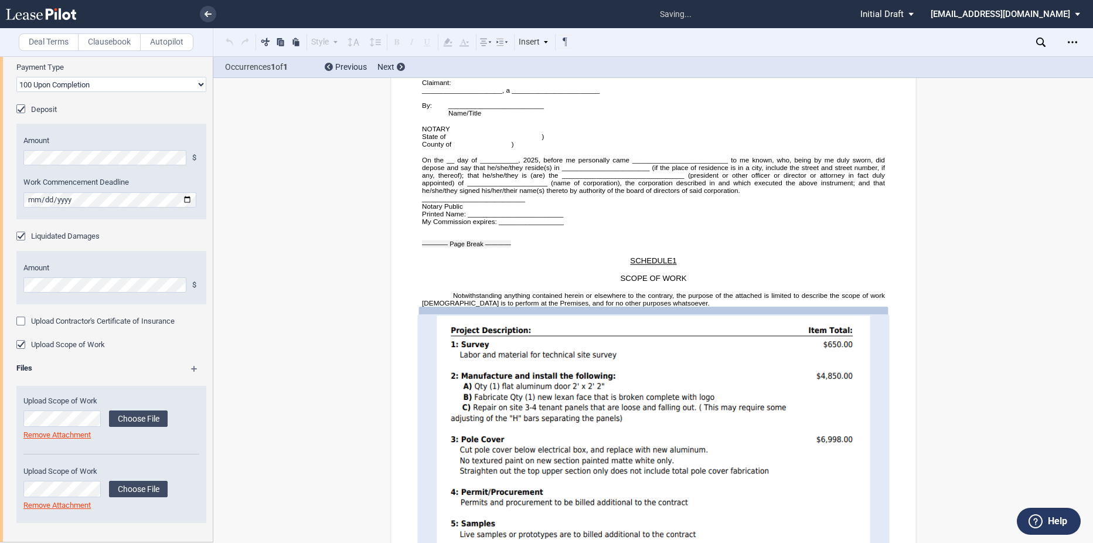
scroll to position [4227, 0]
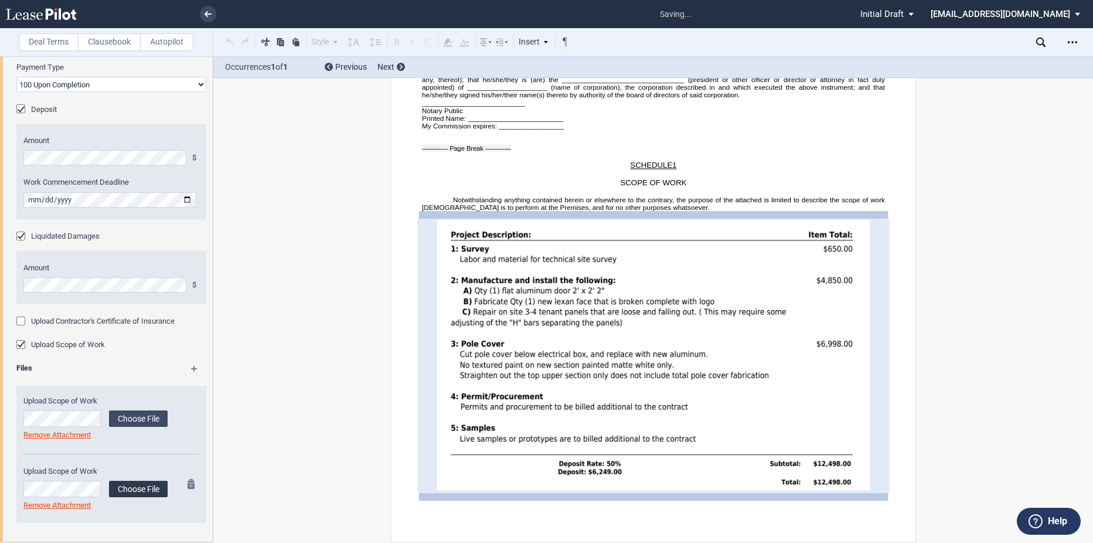
click at [147, 488] on label "Choose File" at bounding box center [138, 488] width 59 height 16
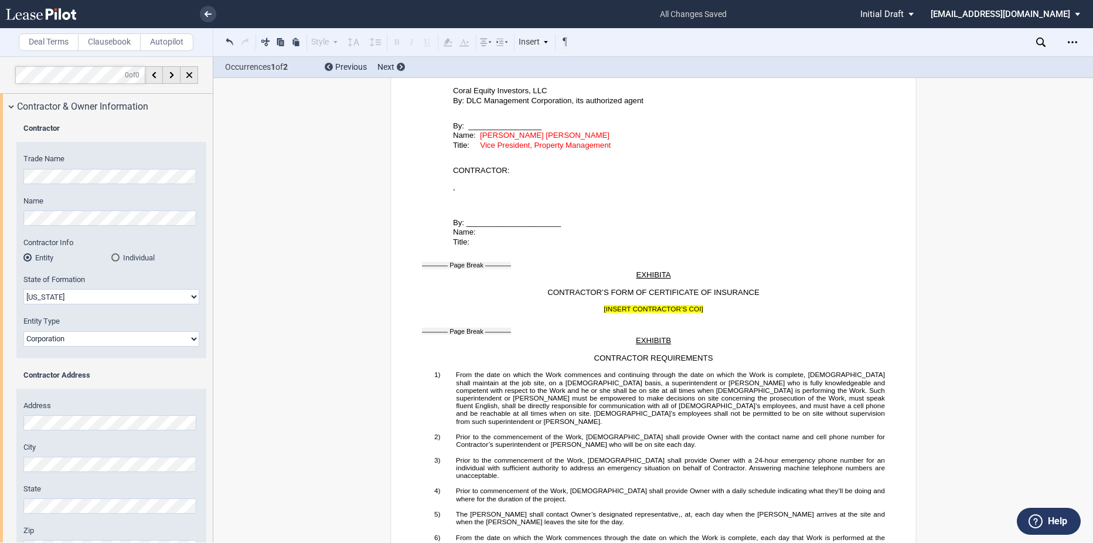
scroll to position [1856, 0]
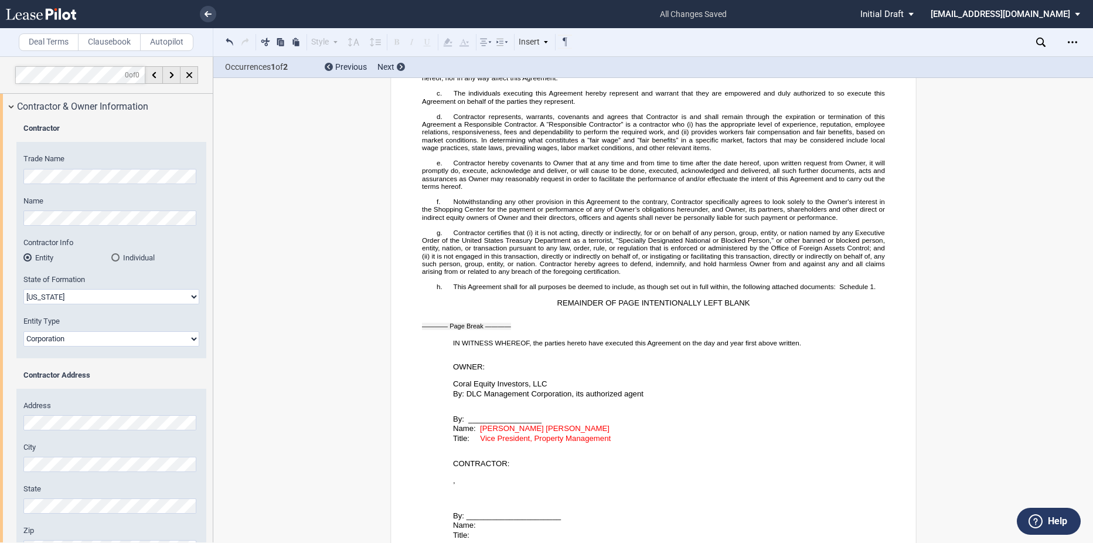
click at [534, 432] on span "[PERSON_NAME] [PERSON_NAME]" at bounding box center [544, 428] width 129 height 9
drag, startPoint x: 477, startPoint y: 443, endPoint x: 603, endPoint y: 463, distance: 127.0
click at [457, 42] on icon at bounding box center [464, 42] width 14 height 14
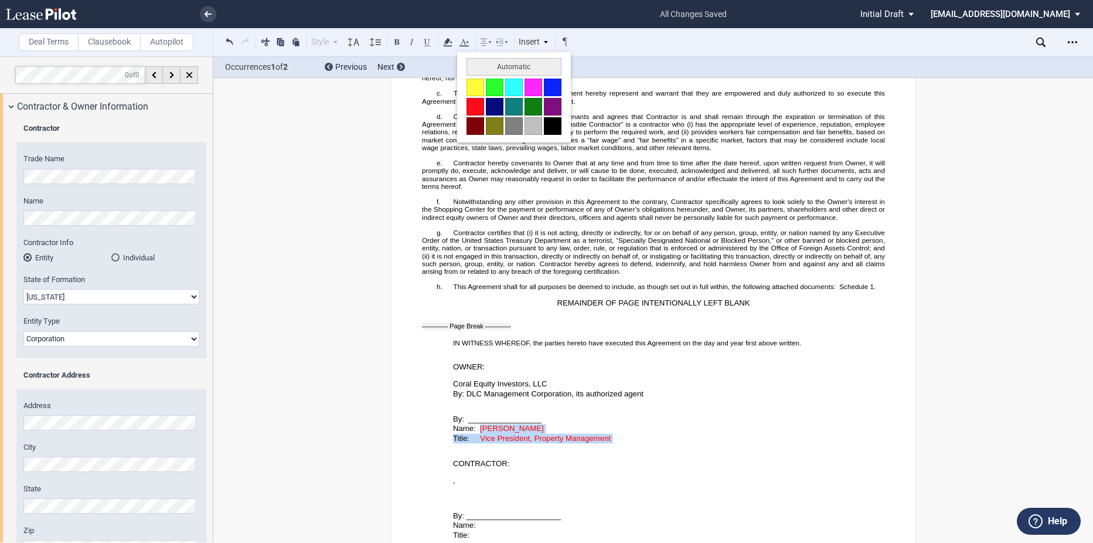
click at [552, 120] on button at bounding box center [553, 126] width 18 height 18
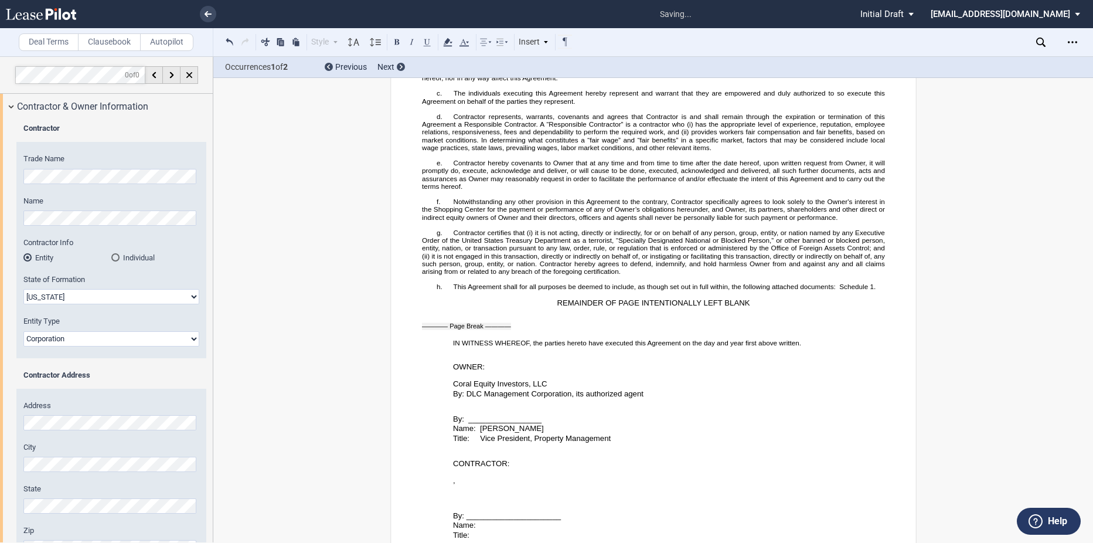
click at [543, 451] on p "﻿" at bounding box center [653, 447] width 463 height 8
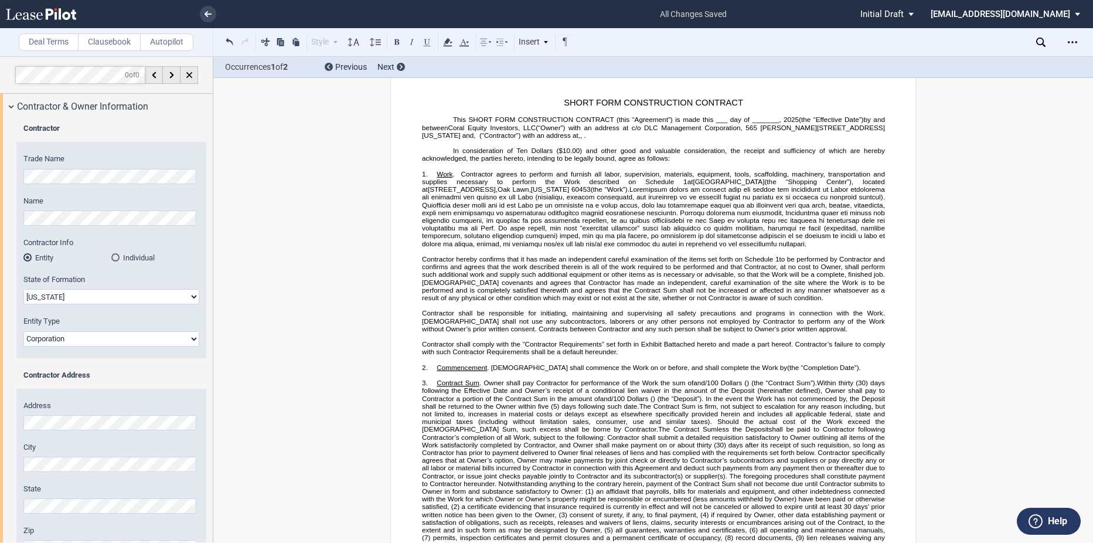
scroll to position [0, 0]
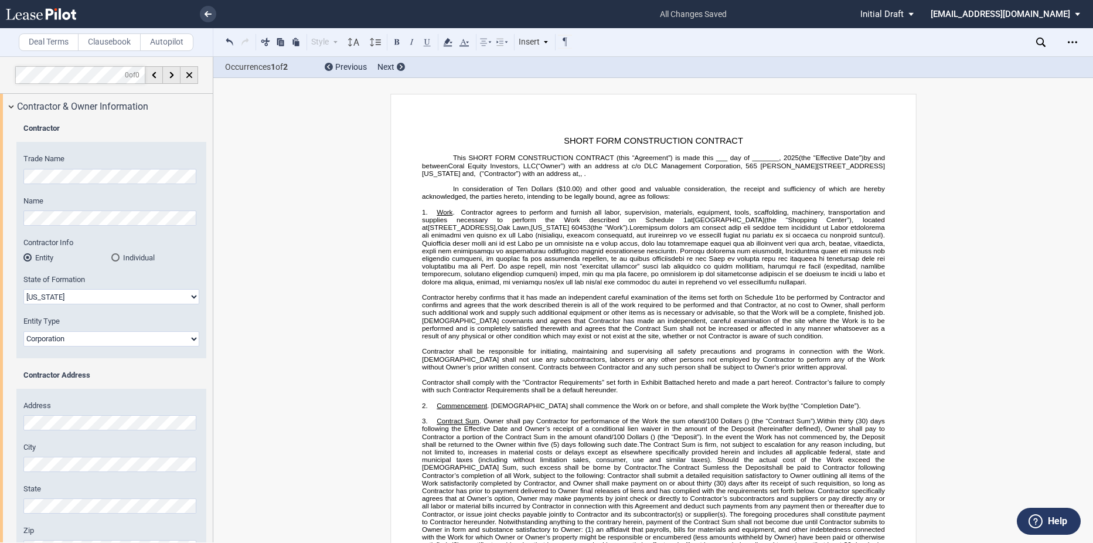
drag, startPoint x: 350, startPoint y: 165, endPoint x: 356, endPoint y: 163, distance: 6.7
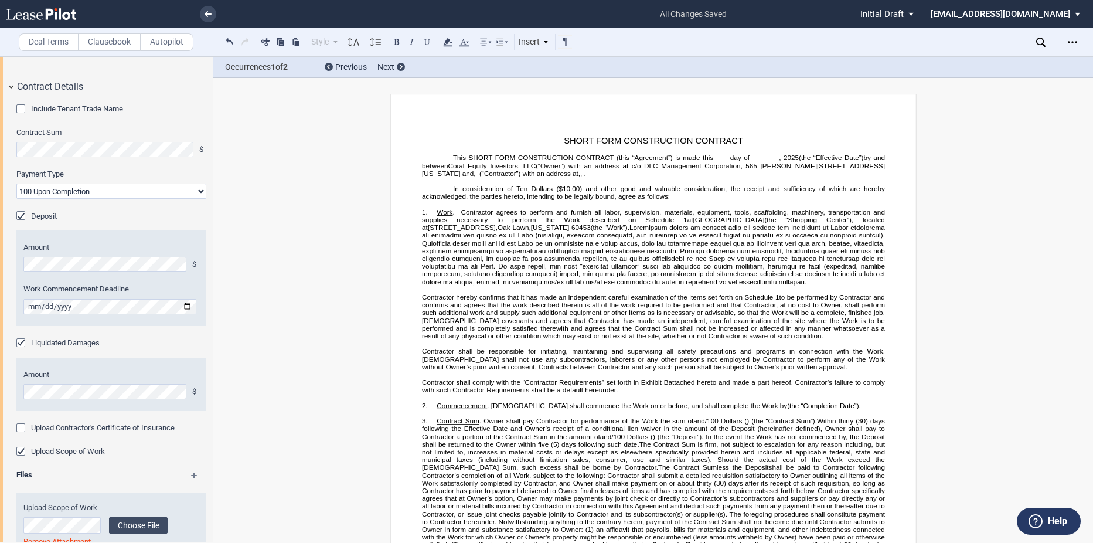
scroll to position [762, 0]
click at [22, 339] on div "Liquidated Damages" at bounding box center [22, 341] width 12 height 12
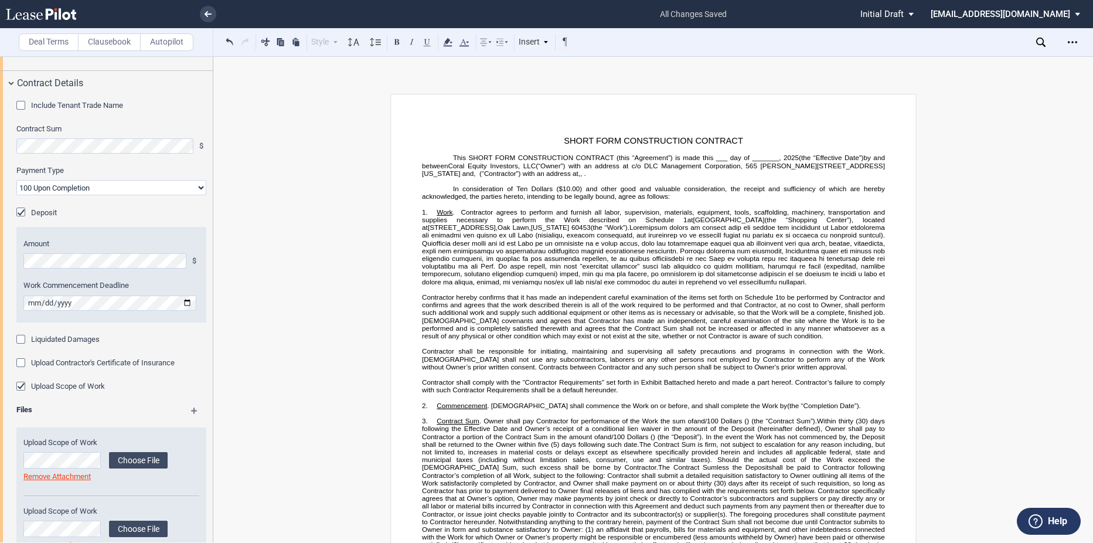
click at [22, 339] on div "Liquidated Damages" at bounding box center [22, 341] width 12 height 12
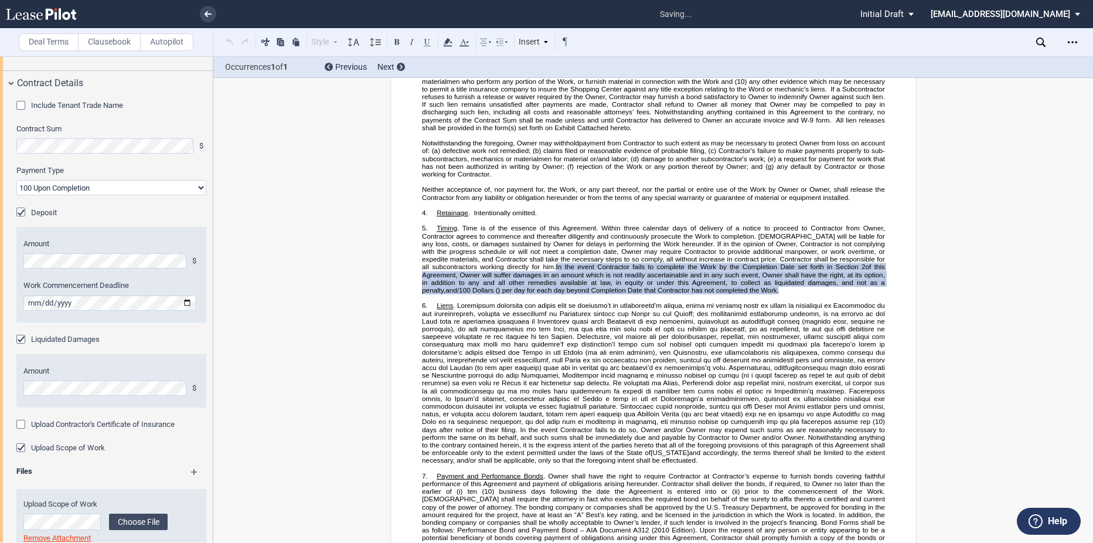
scroll to position [540, 0]
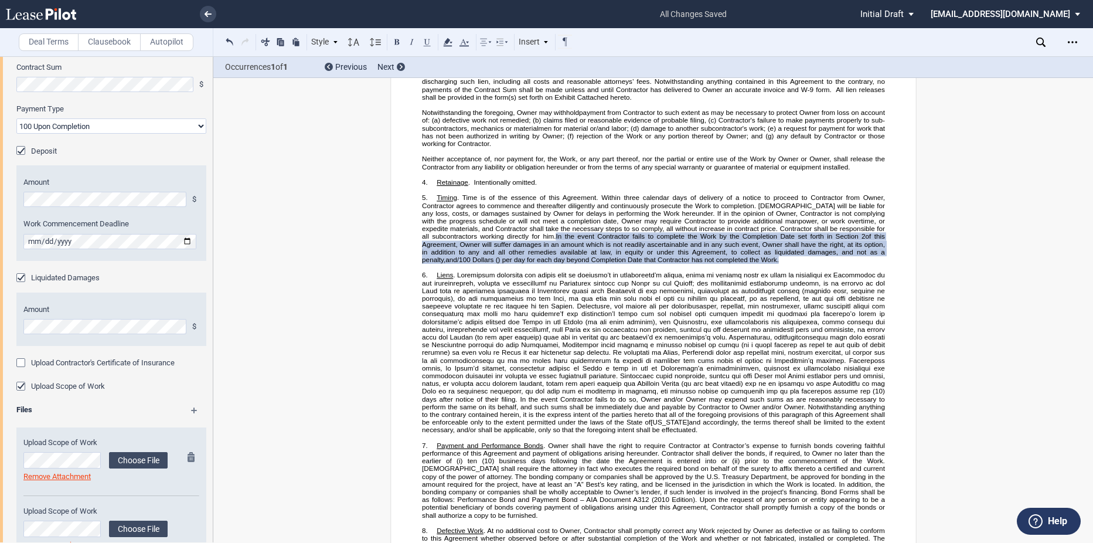
scroll to position [865, 0]
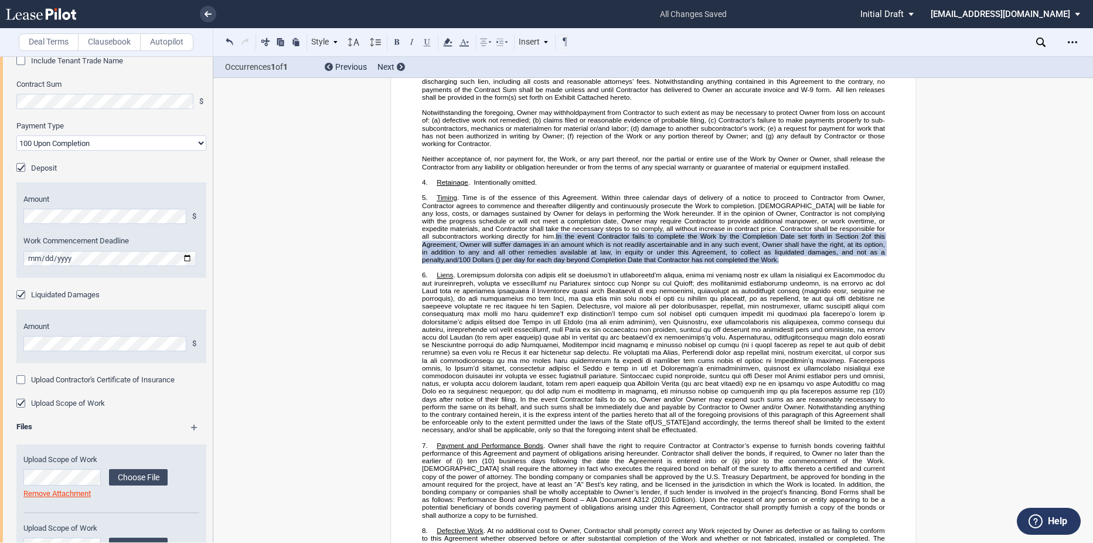
click at [25, 296] on div "Liquidated Damages" at bounding box center [22, 296] width 12 height 12
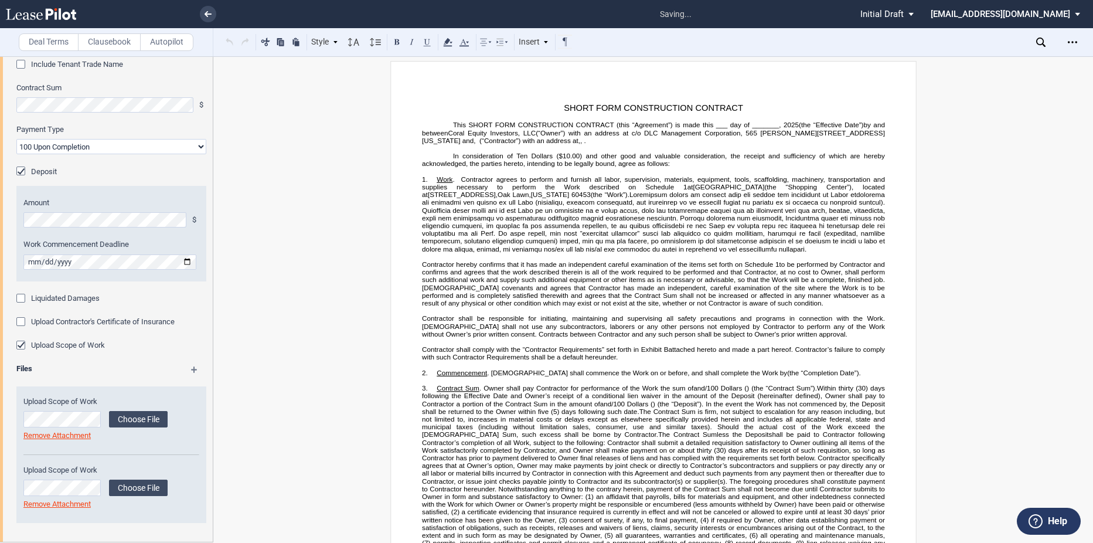
scroll to position [0, 0]
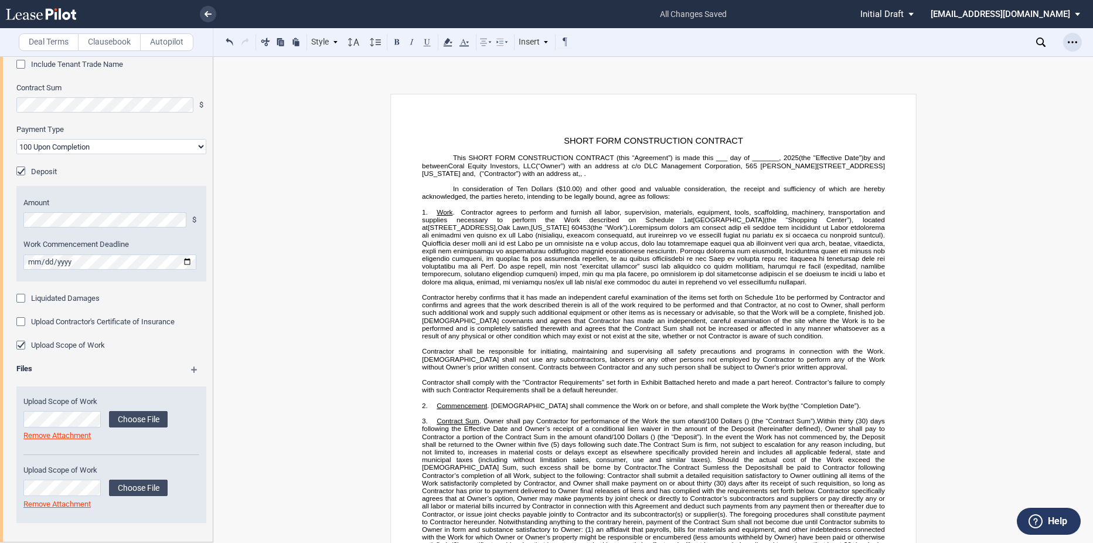
click at [1076, 43] on icon "Open Lease options menu" at bounding box center [1071, 41] width 9 height 9
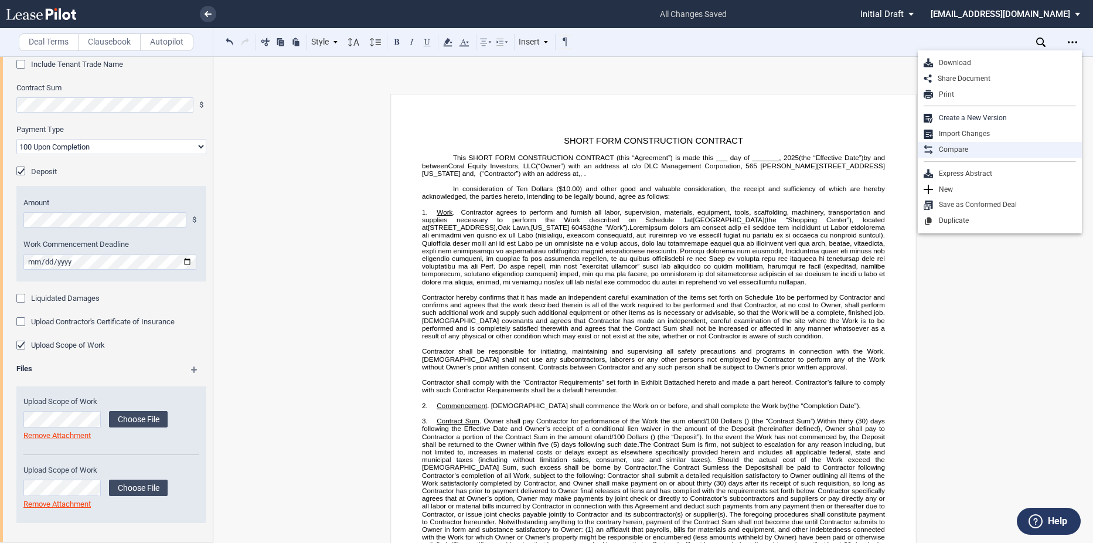
click at [970, 142] on div "Compare" at bounding box center [1000, 150] width 164 height 16
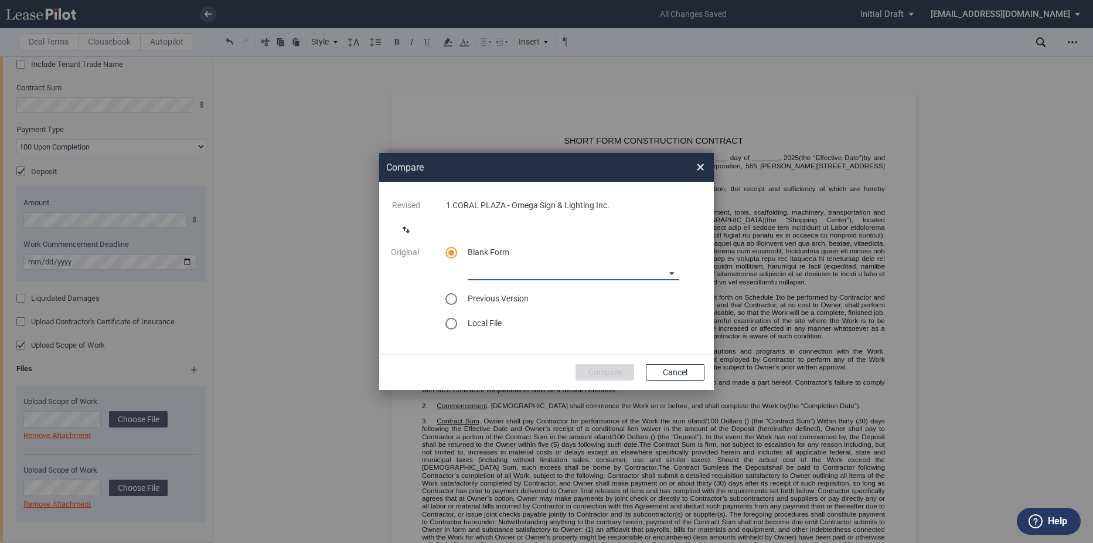
click at [602, 267] on md-select "90-10 Payment Blank Form (Construction Contract) [PHONE_NUMBER] Payment Blank F…" at bounding box center [574, 271] width 212 height 18
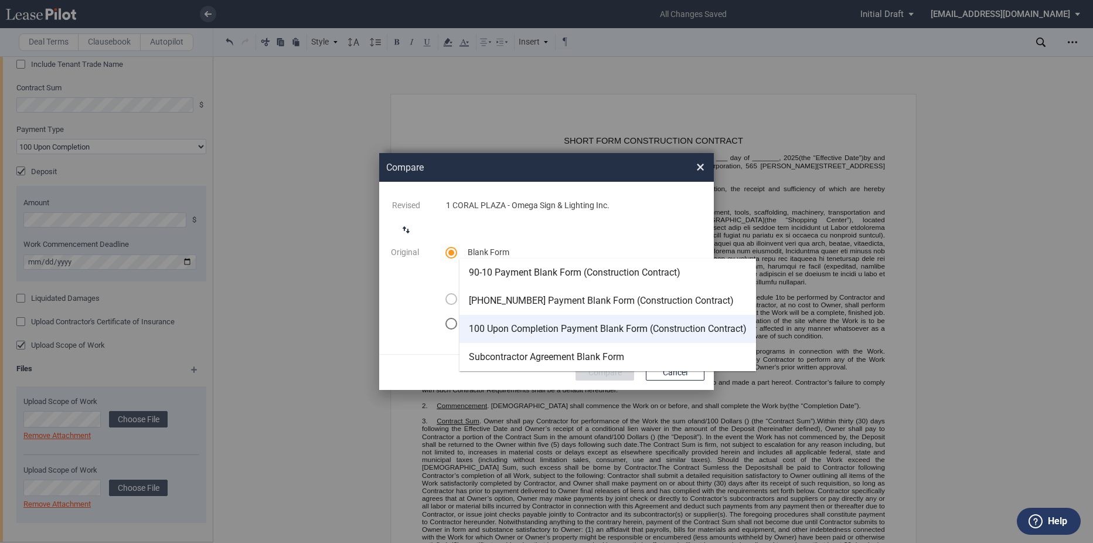
click at [514, 323] on div "100 Upon Completion Payment Blank Form (Construction Contract)" at bounding box center [608, 328] width 278 height 13
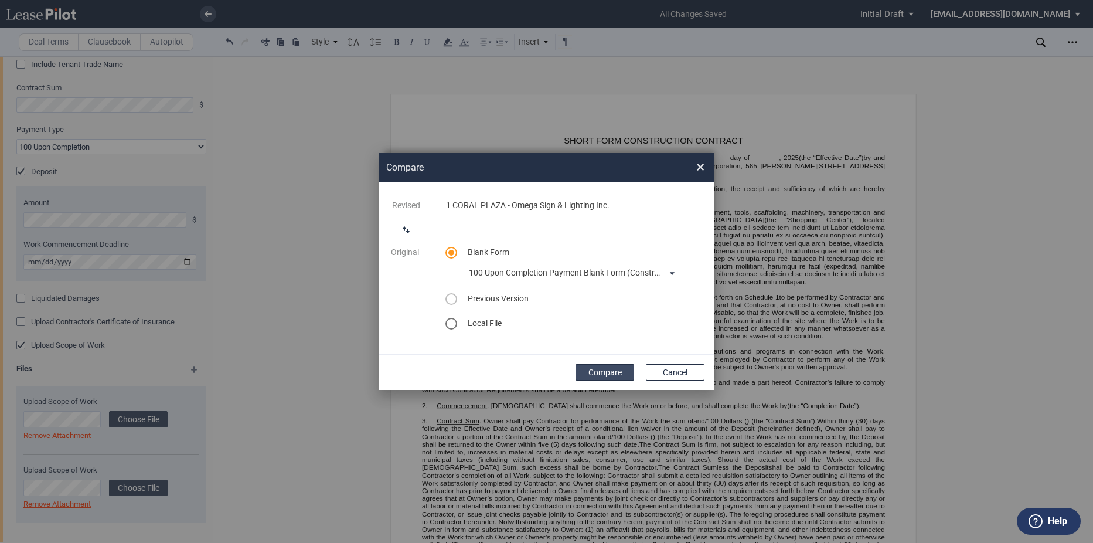
click at [606, 367] on button "Compare" at bounding box center [604, 372] width 59 height 16
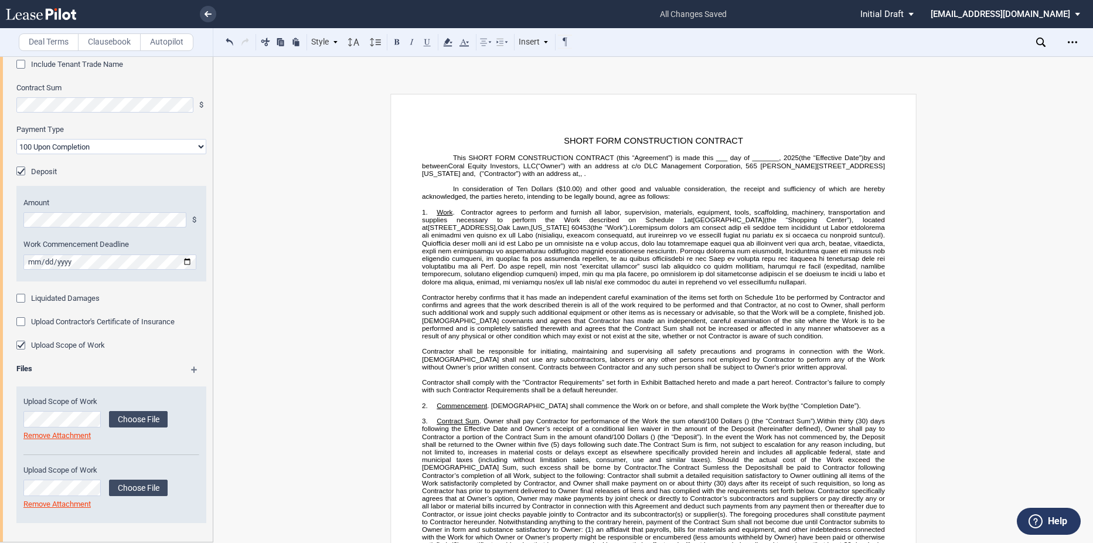
scroll to position [99, 0]
click at [1075, 37] on div "Open Lease options menu" at bounding box center [1072, 42] width 19 height 19
click at [941, 60] on div "Download" at bounding box center [1004, 63] width 143 height 10
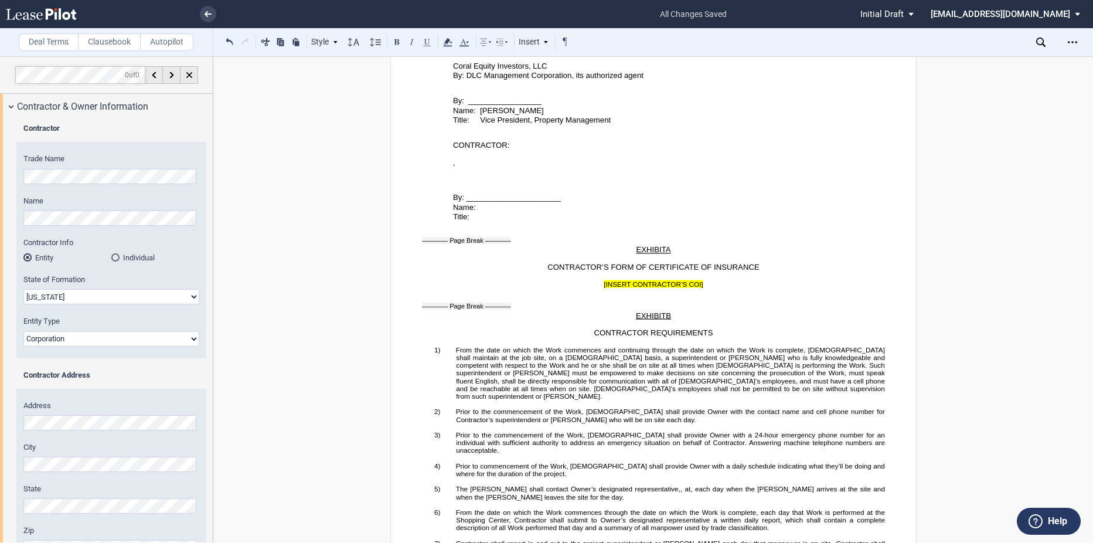
scroll to position [2168, 0]
